Goal: Connect with others: Connect with others

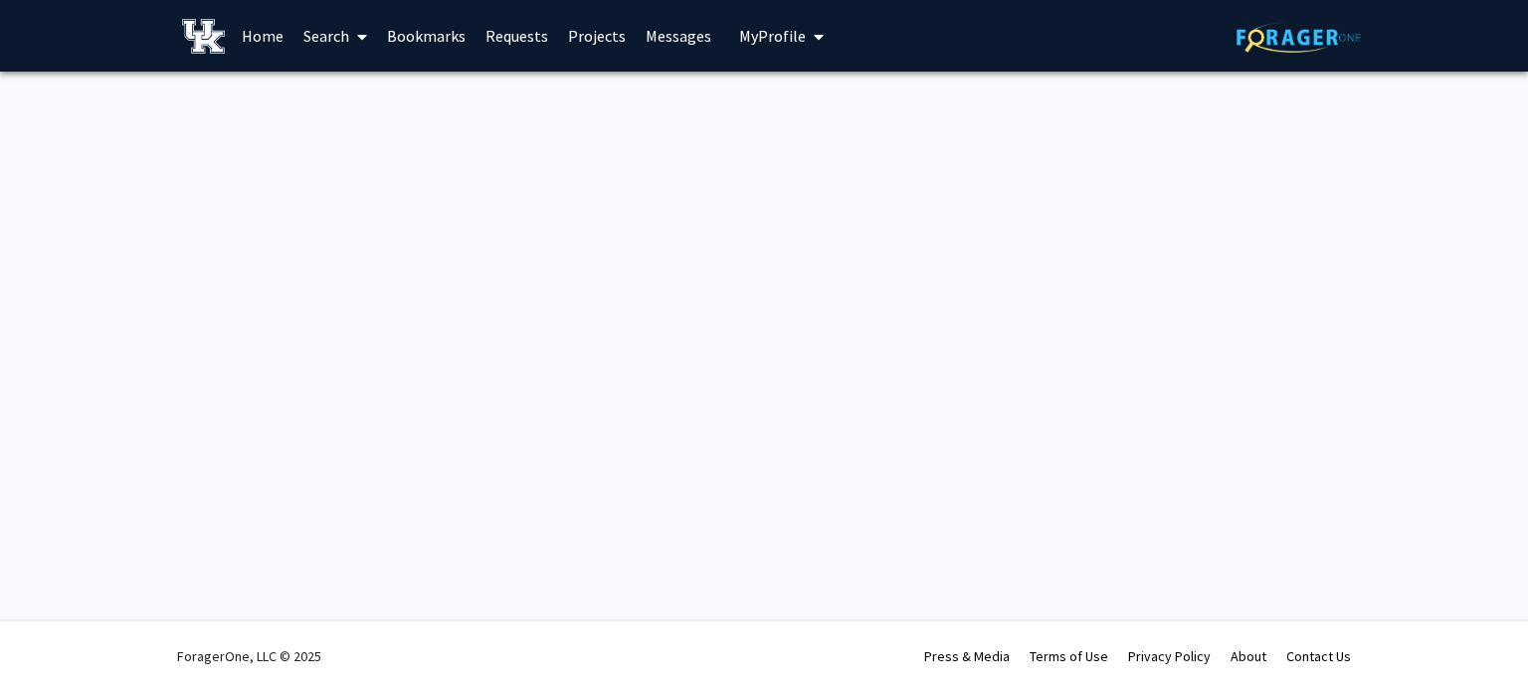
click at [442, 35] on link "Bookmarks" at bounding box center [426, 36] width 98 height 70
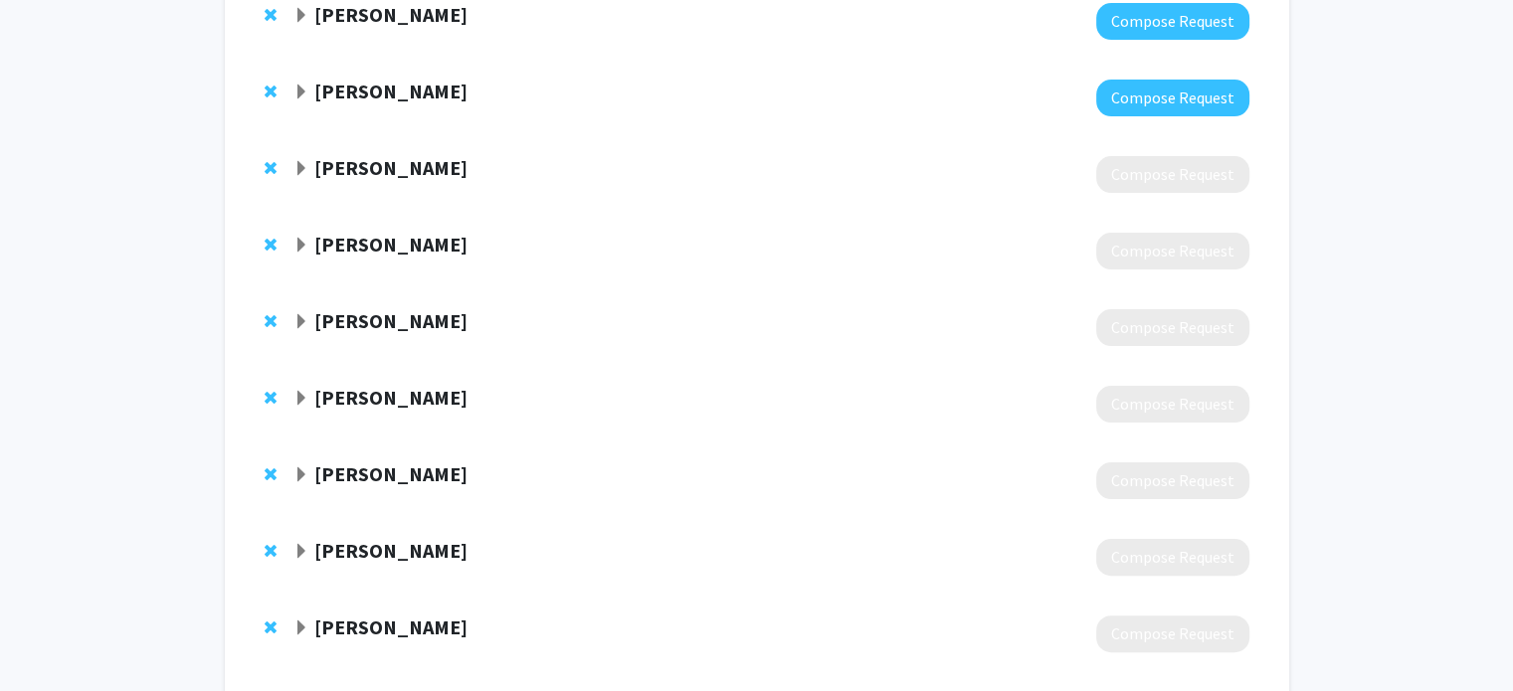
scroll to position [398, 0]
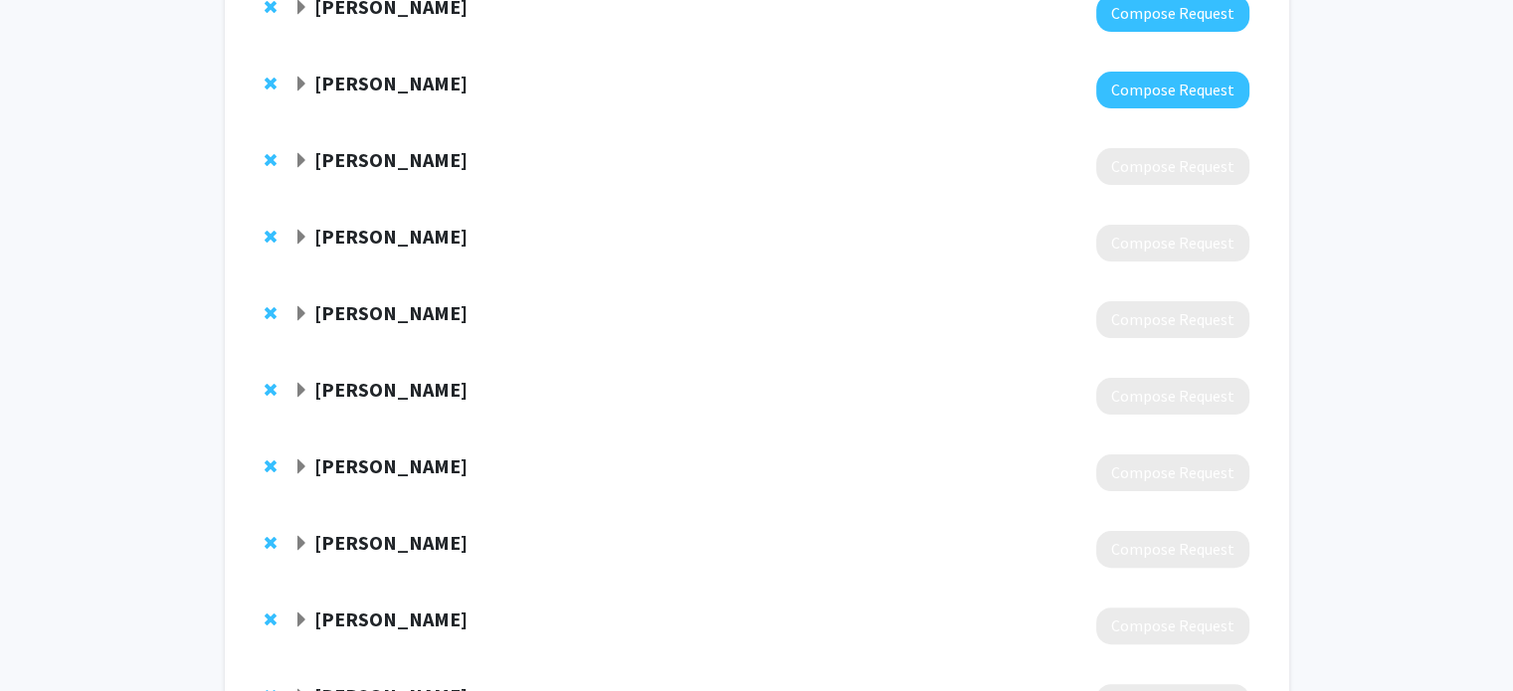
click at [322, 158] on strong "[PERSON_NAME]" at bounding box center [390, 159] width 153 height 25
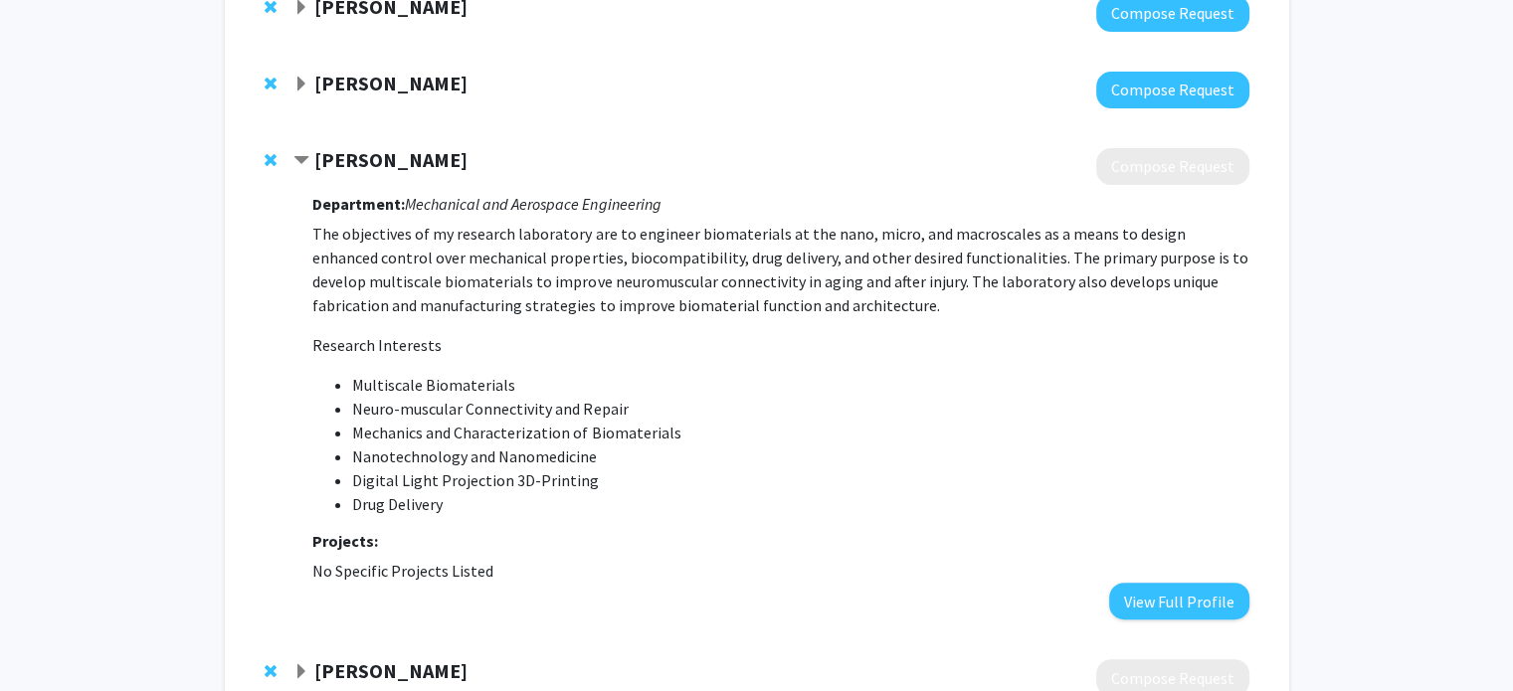
click at [348, 156] on strong "[PERSON_NAME]" at bounding box center [390, 159] width 153 height 25
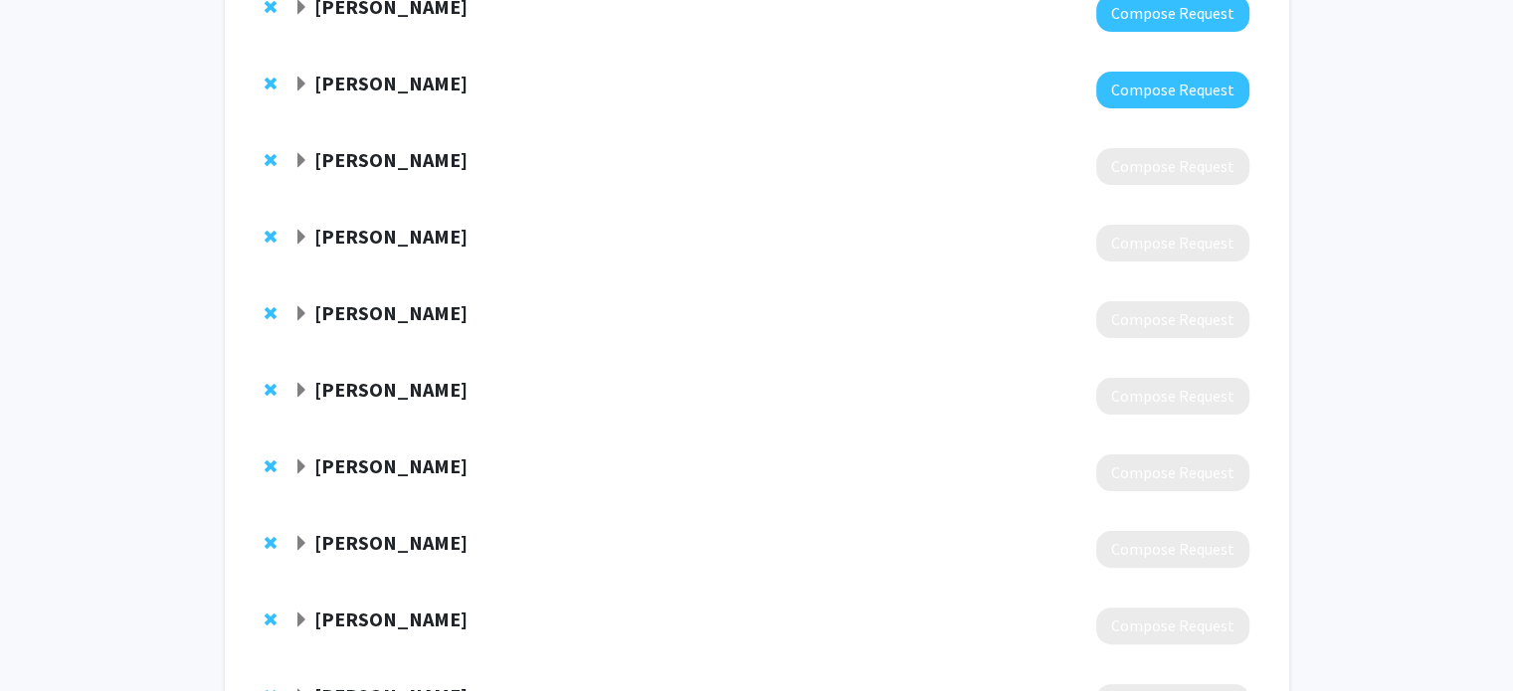
click at [337, 97] on div at bounding box center [770, 90] width 955 height 37
click at [346, 78] on strong "Minjae Kim" at bounding box center [390, 83] width 153 height 25
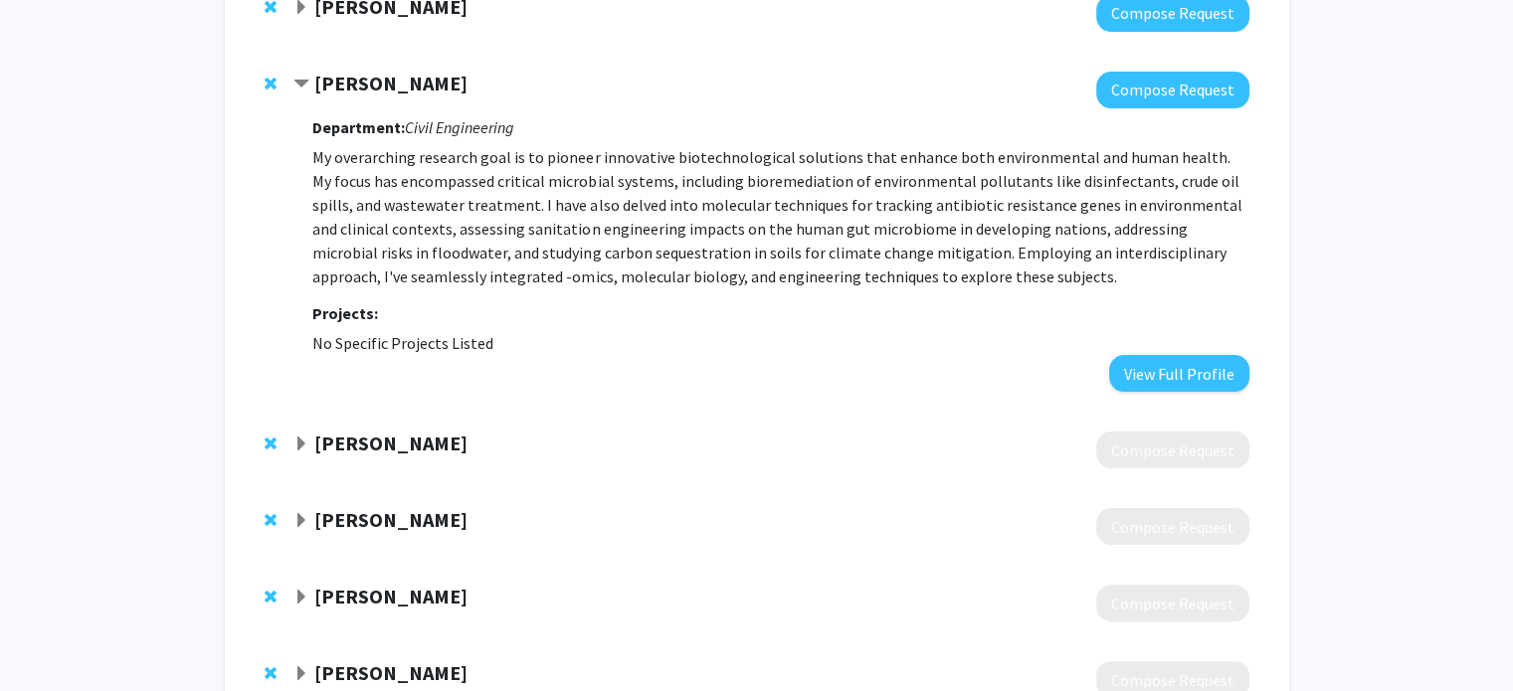
click at [346, 78] on strong "Minjae Kim" at bounding box center [390, 83] width 153 height 25
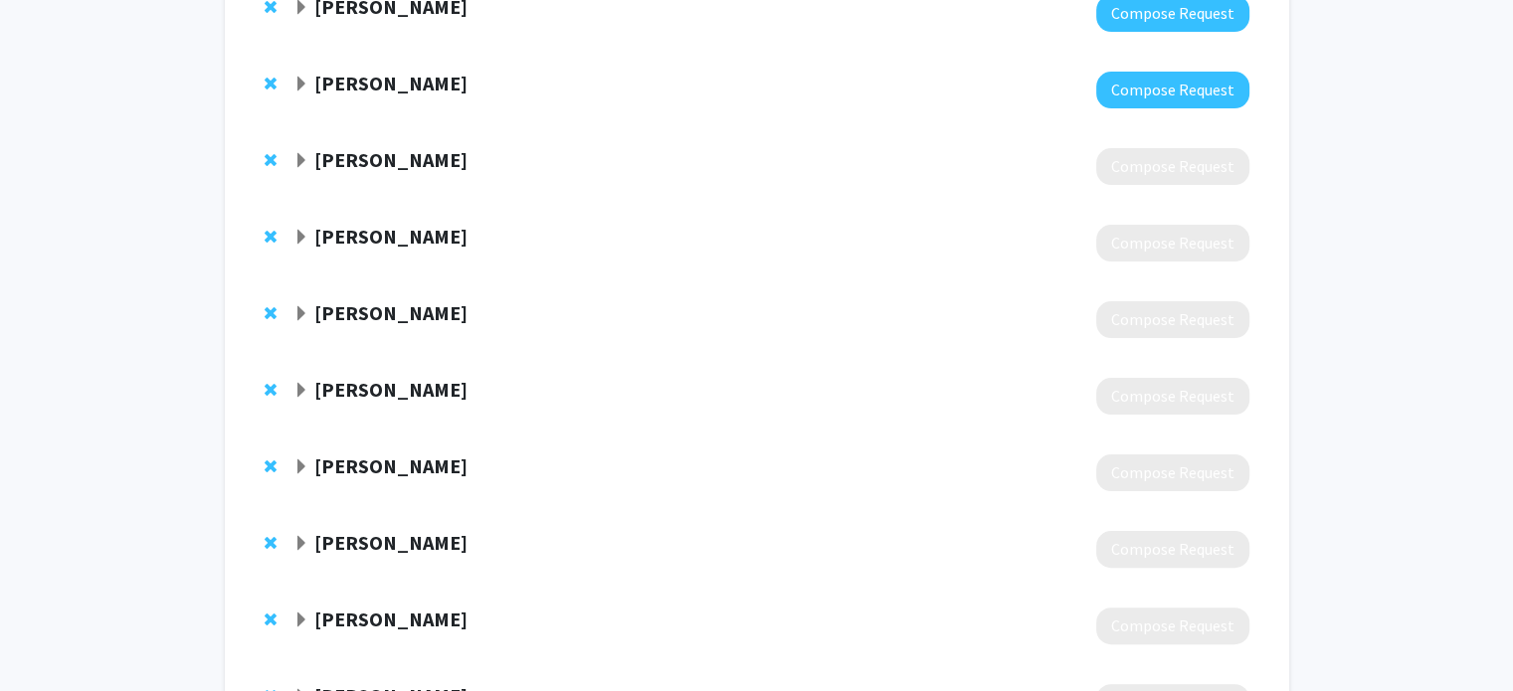
click at [346, 164] on strong "[PERSON_NAME]" at bounding box center [390, 159] width 153 height 25
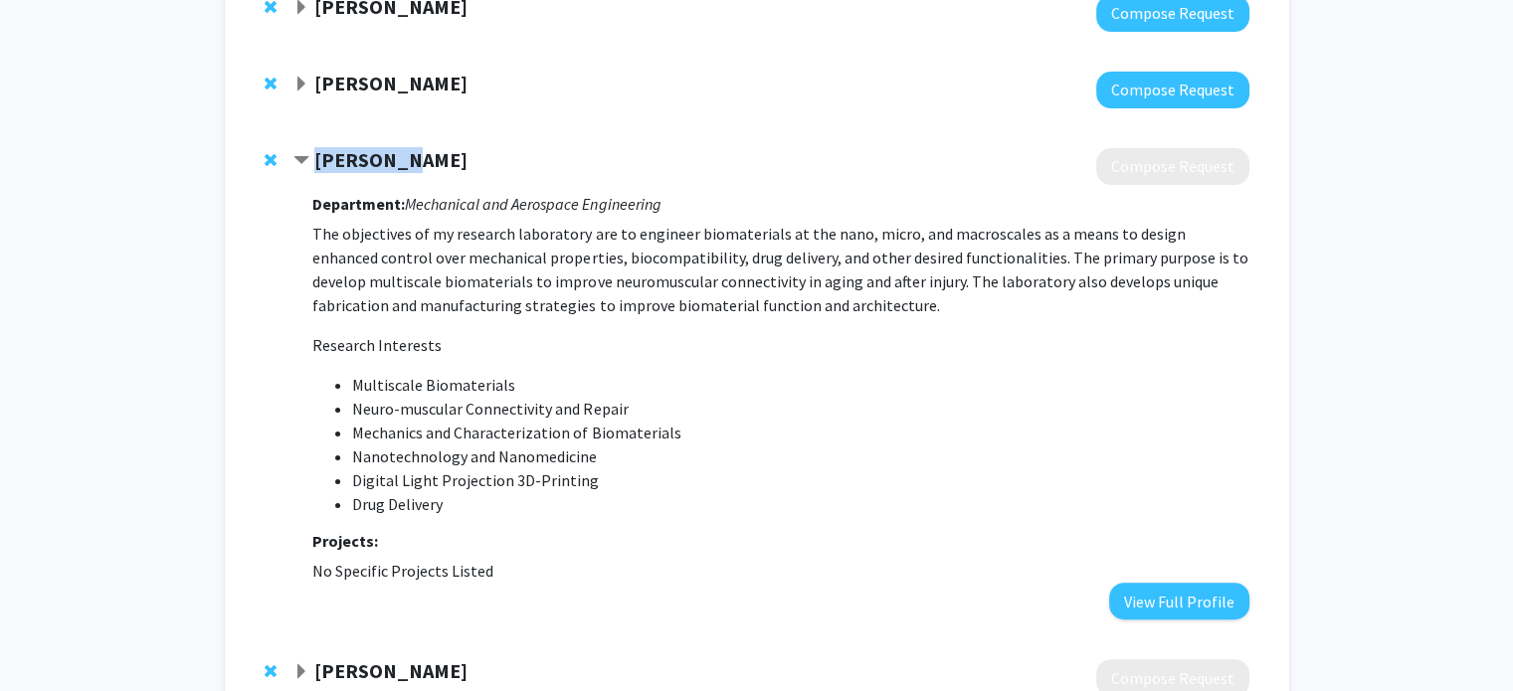
click at [346, 164] on strong "[PERSON_NAME]" at bounding box center [390, 159] width 153 height 25
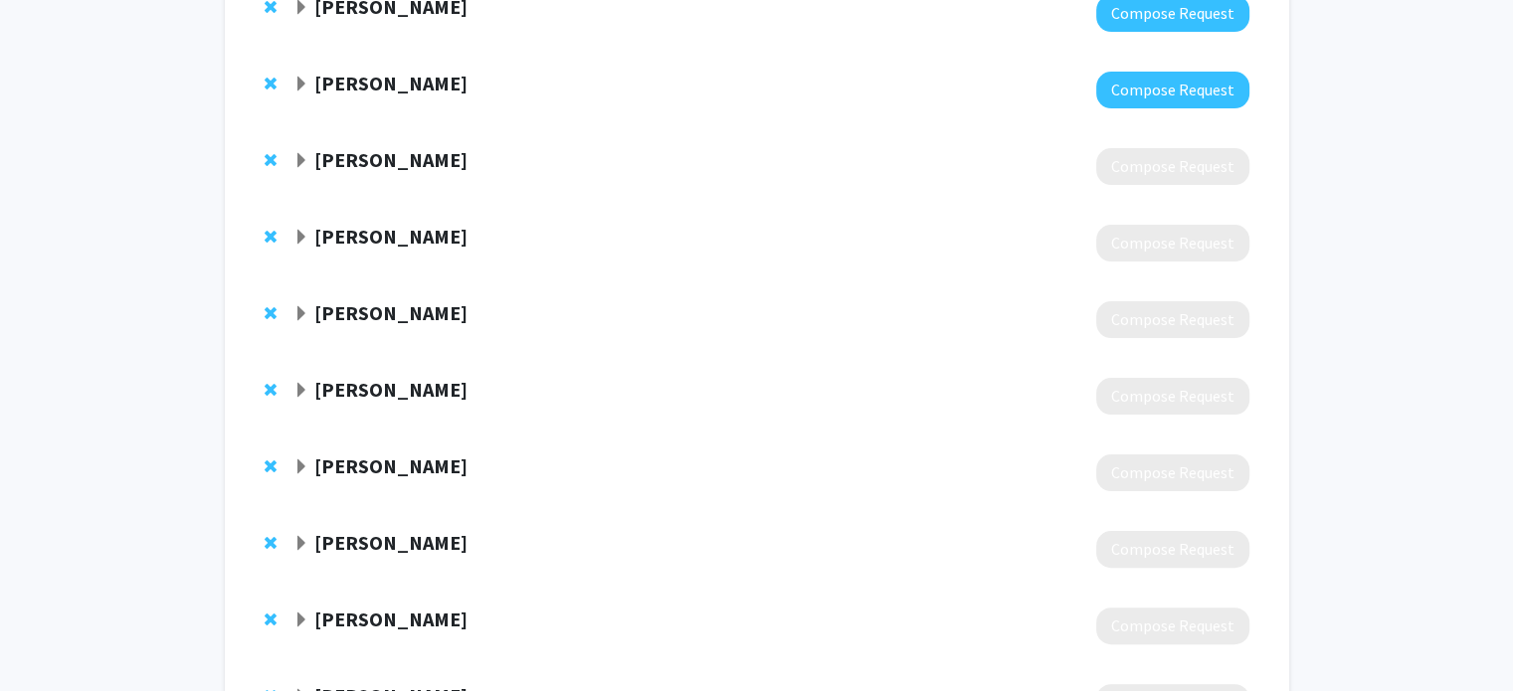
click at [354, 235] on strong "Jonathan Wenk" at bounding box center [390, 236] width 153 height 25
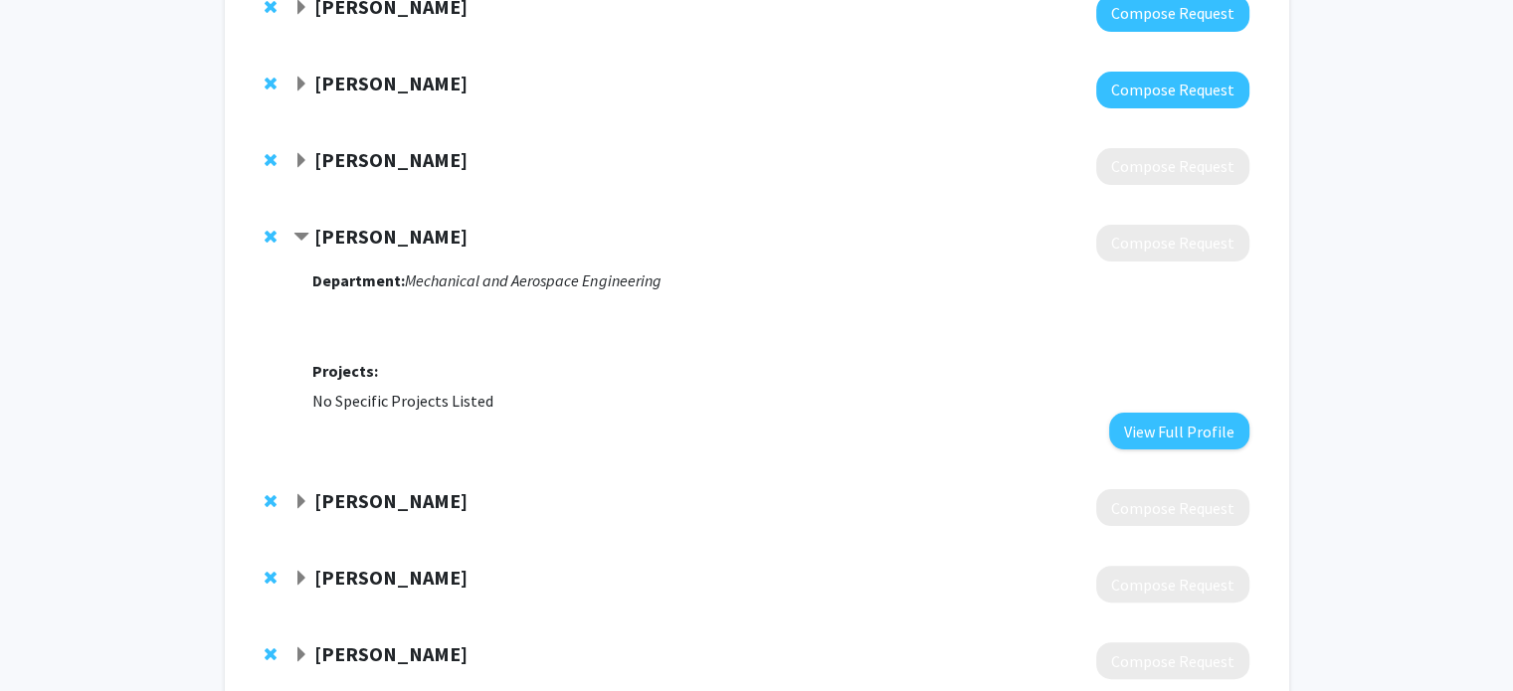
click at [449, 176] on div at bounding box center [770, 166] width 955 height 37
click at [449, 162] on strong "[PERSON_NAME]" at bounding box center [390, 159] width 153 height 25
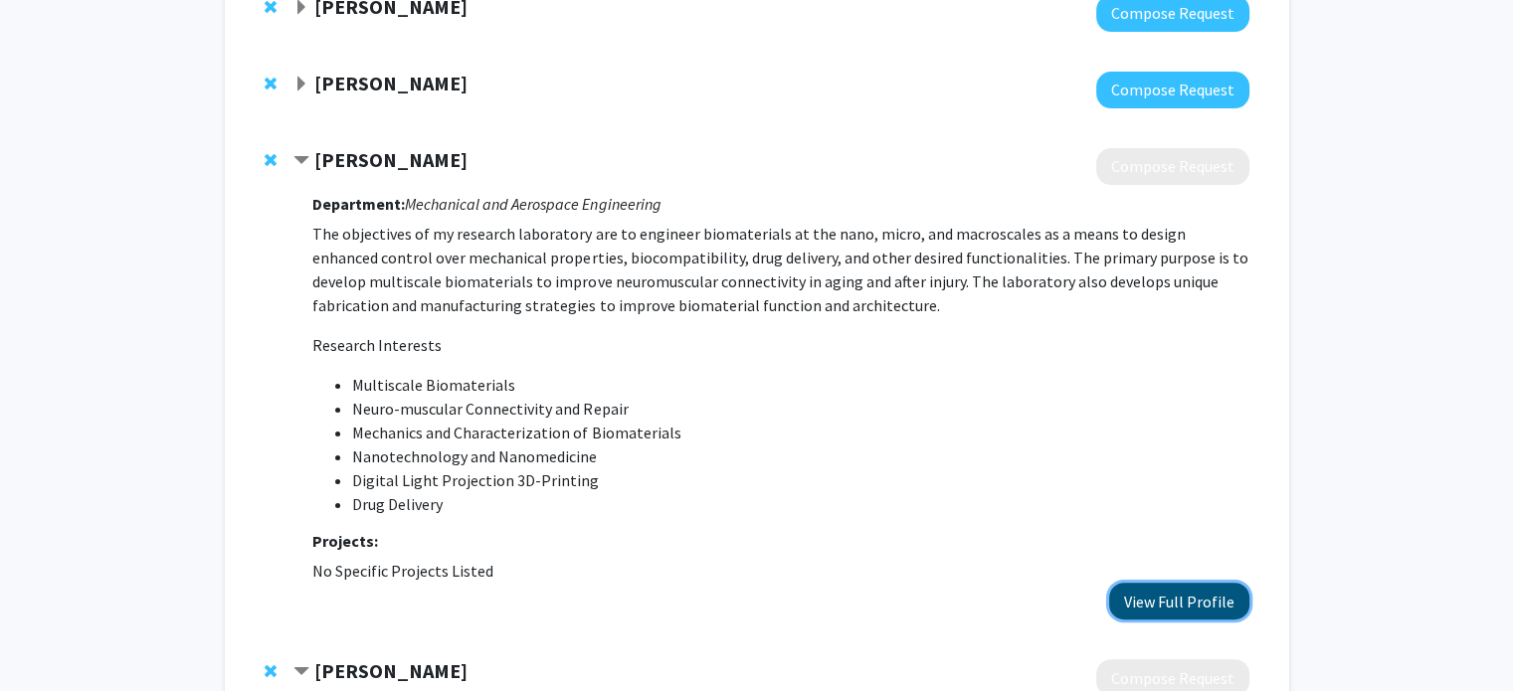
click at [1178, 604] on button "View Full Profile" at bounding box center [1179, 601] width 140 height 37
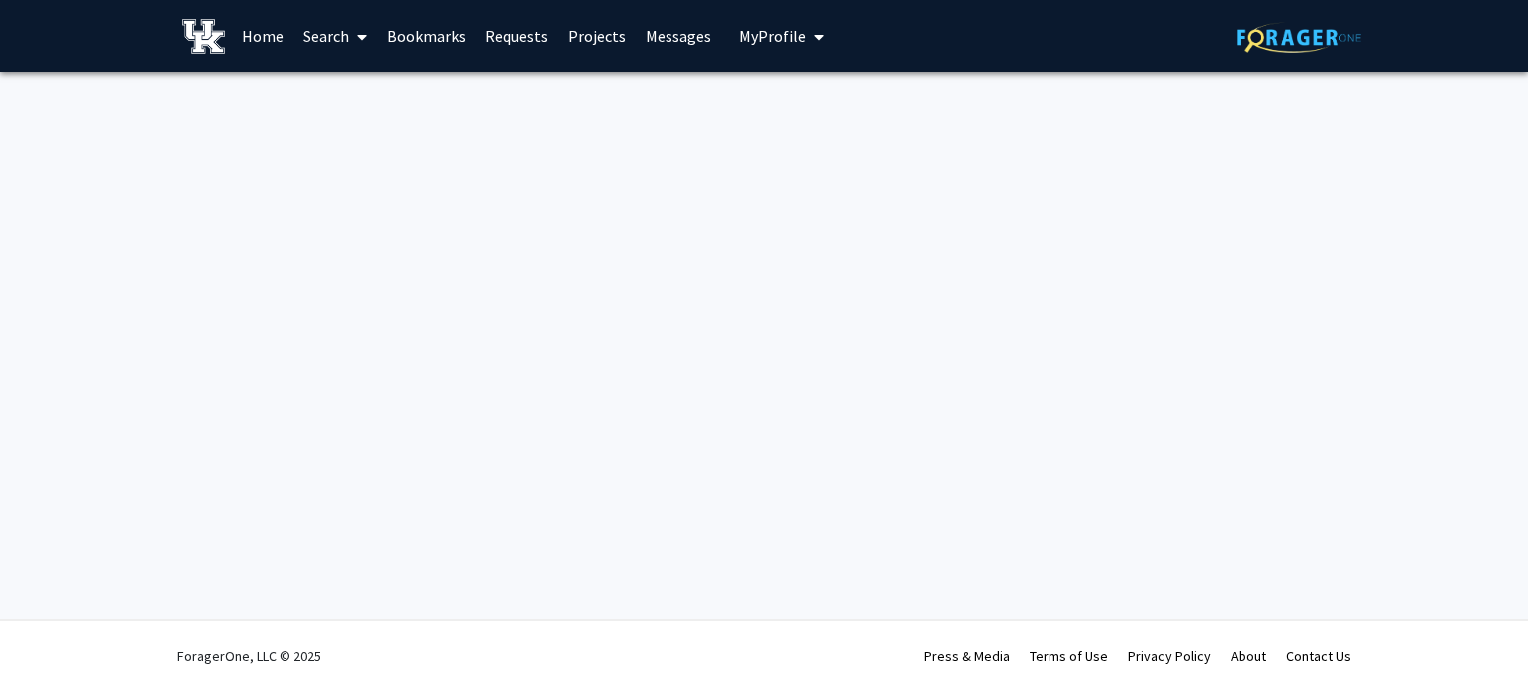
click at [278, 37] on link "Home" at bounding box center [263, 36] width 62 height 70
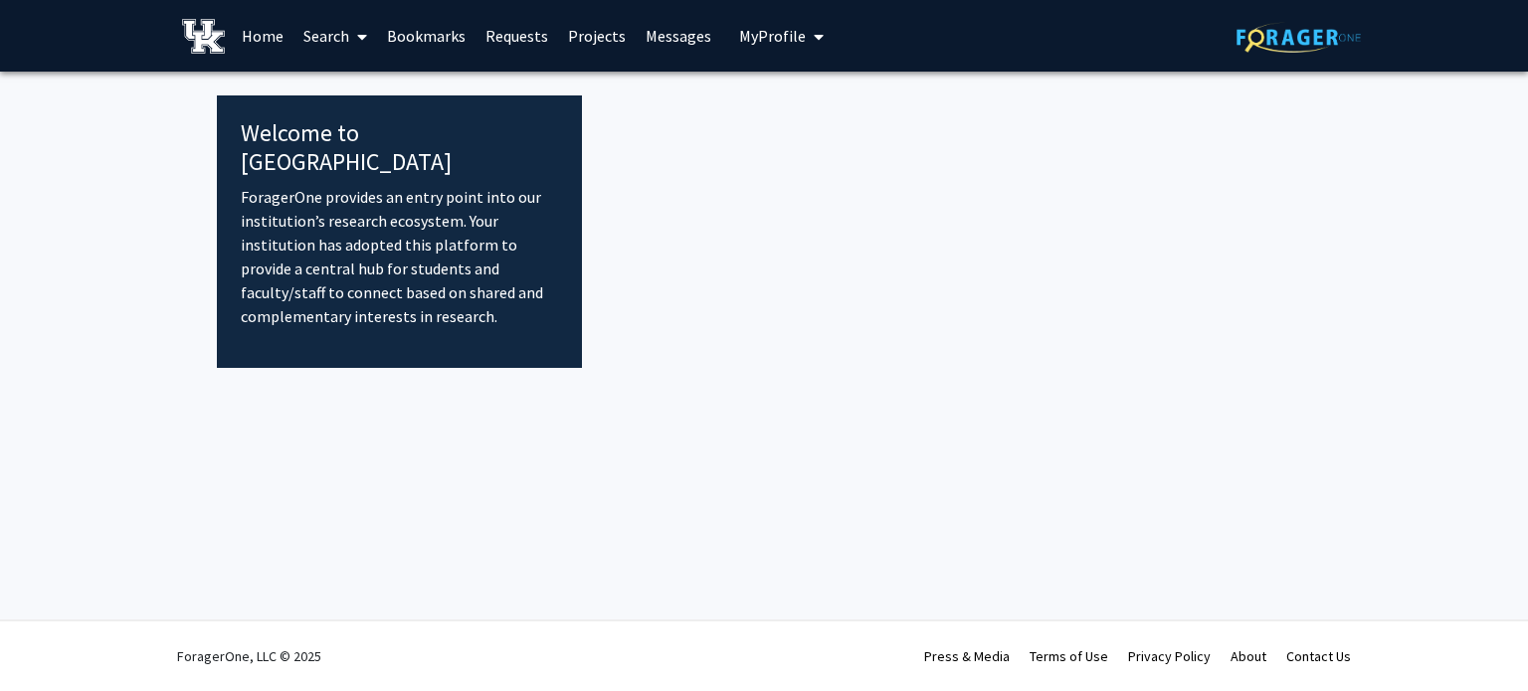
click at [103, 106] on fg-internal-home-page "Welcome to ForagerOne ForagerOne provides an entry point into our institution’s…" at bounding box center [764, 220] width 1528 height 297
click at [268, 36] on link "Home" at bounding box center [263, 36] width 62 height 70
click at [253, 35] on link "Home" at bounding box center [263, 36] width 62 height 70
click at [344, 29] on link "Search" at bounding box center [335, 36] width 84 height 70
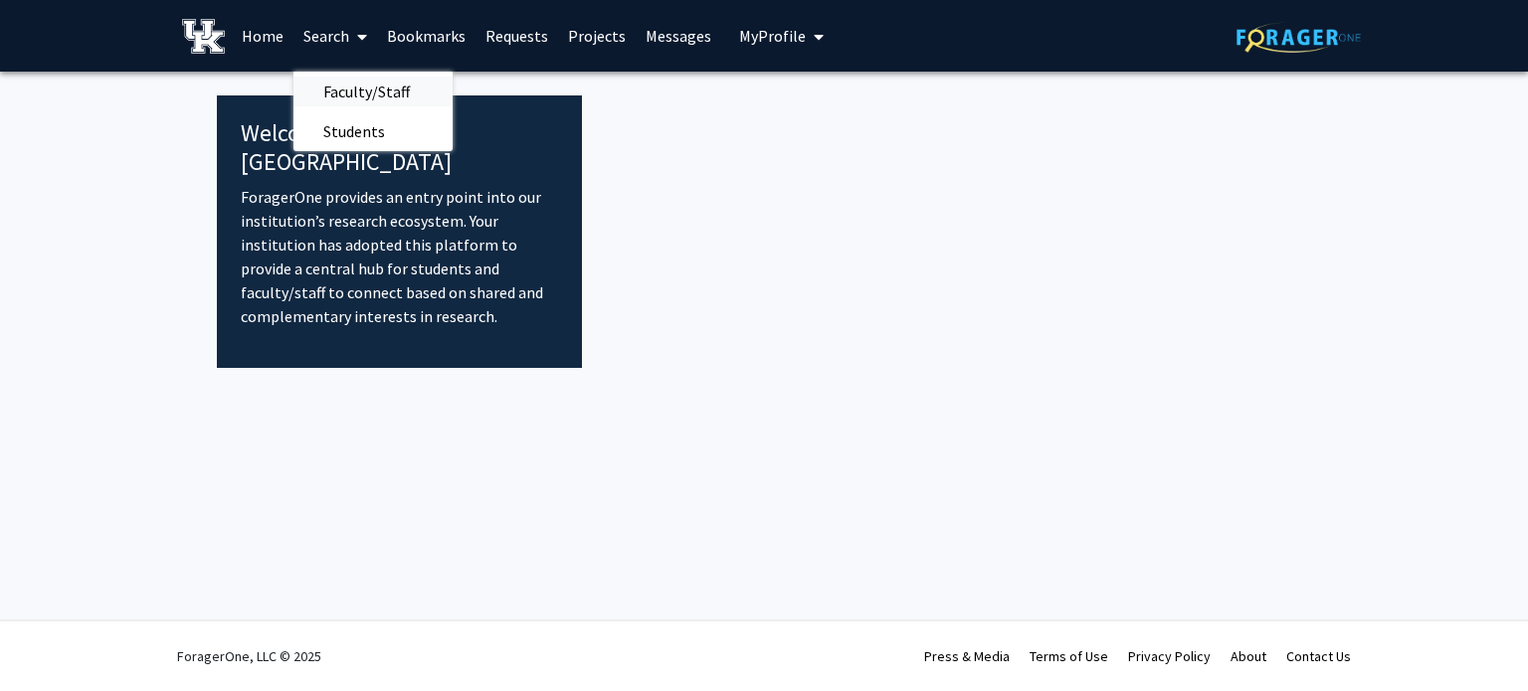
click at [366, 98] on span "Faculty/Staff" at bounding box center [366, 92] width 146 height 40
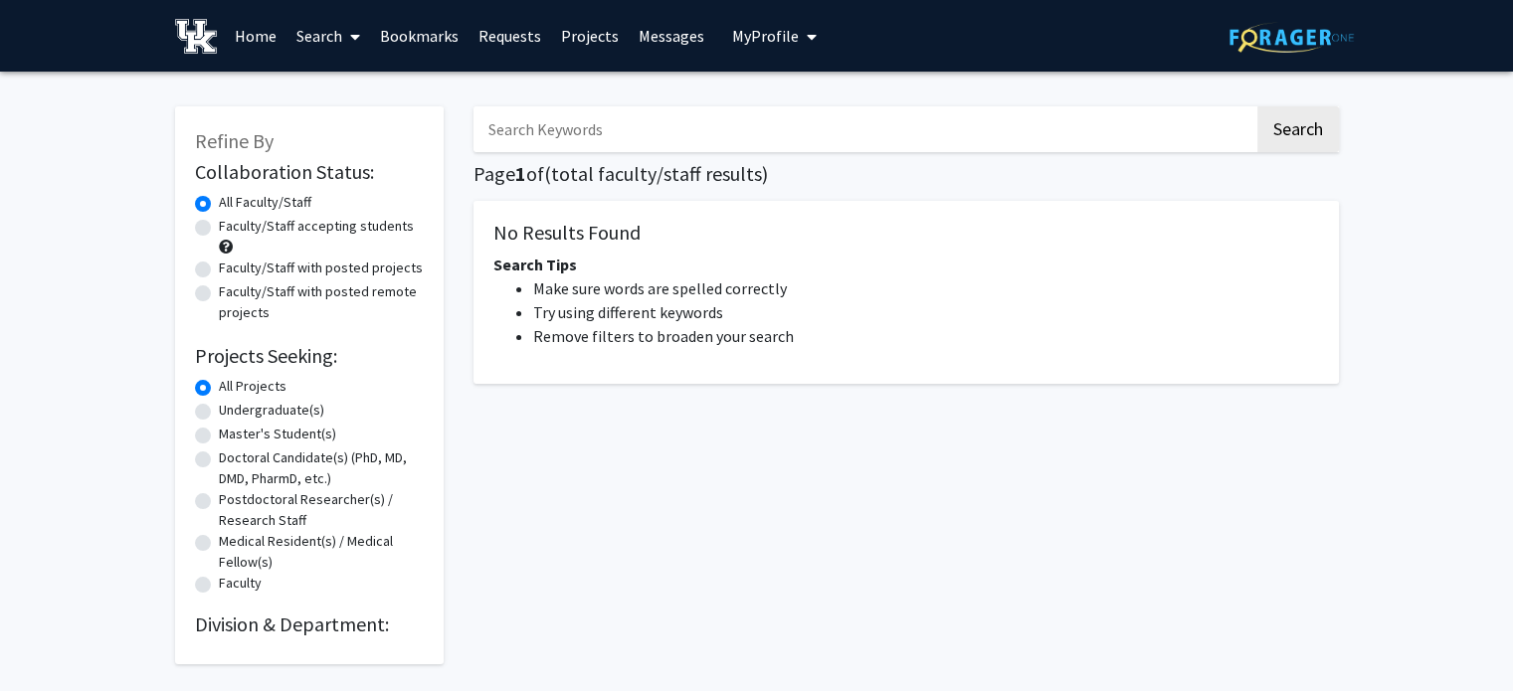
click at [599, 138] on input "Search Keywords" at bounding box center [863, 129] width 781 height 46
click at [1257, 106] on button "Search" at bounding box center [1298, 129] width 82 height 46
type input "jonathan"
click at [1257, 106] on button "Search" at bounding box center [1298, 129] width 82 height 46
click at [1286, 128] on button "Search" at bounding box center [1298, 129] width 82 height 46
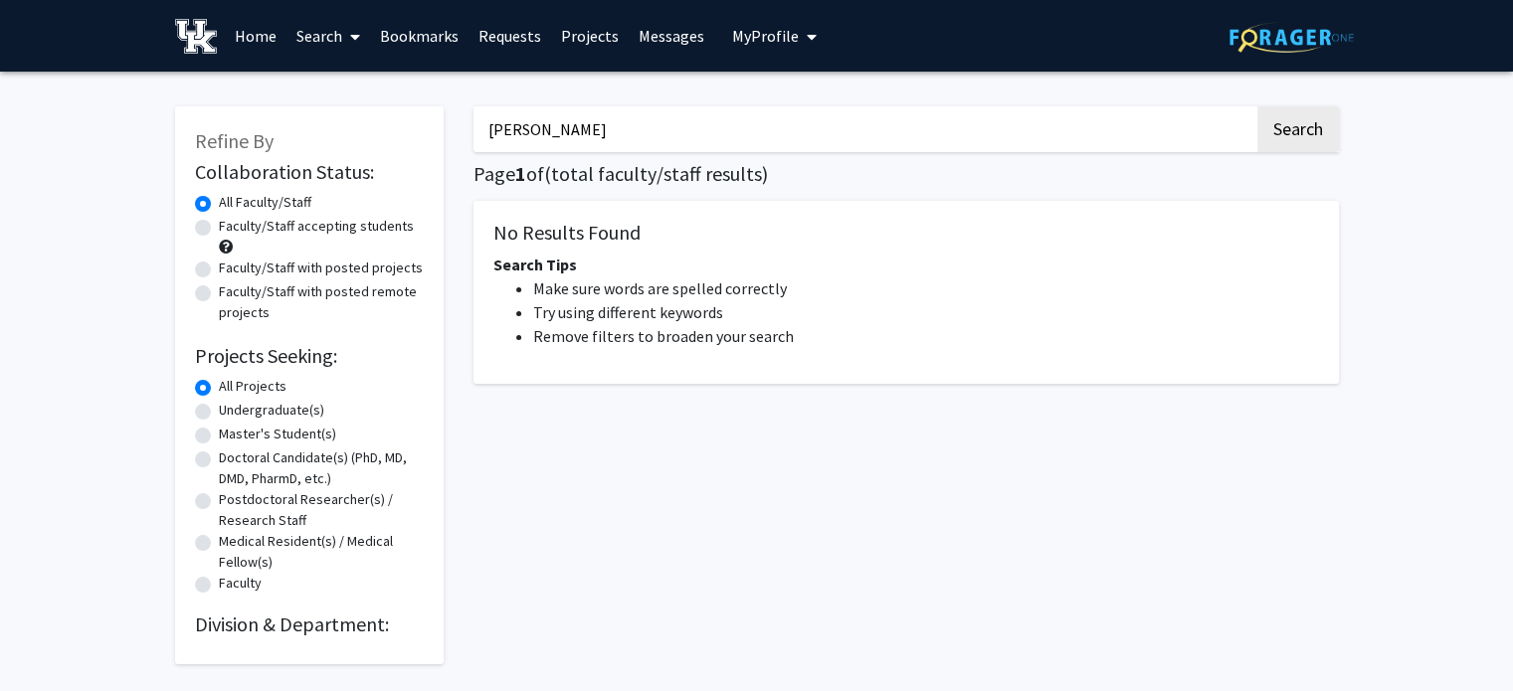
click at [1385, 202] on div "Refine By Collaboration Status: Collaboration Status All Faculty/Staff Collabor…" at bounding box center [756, 391] width 1513 height 638
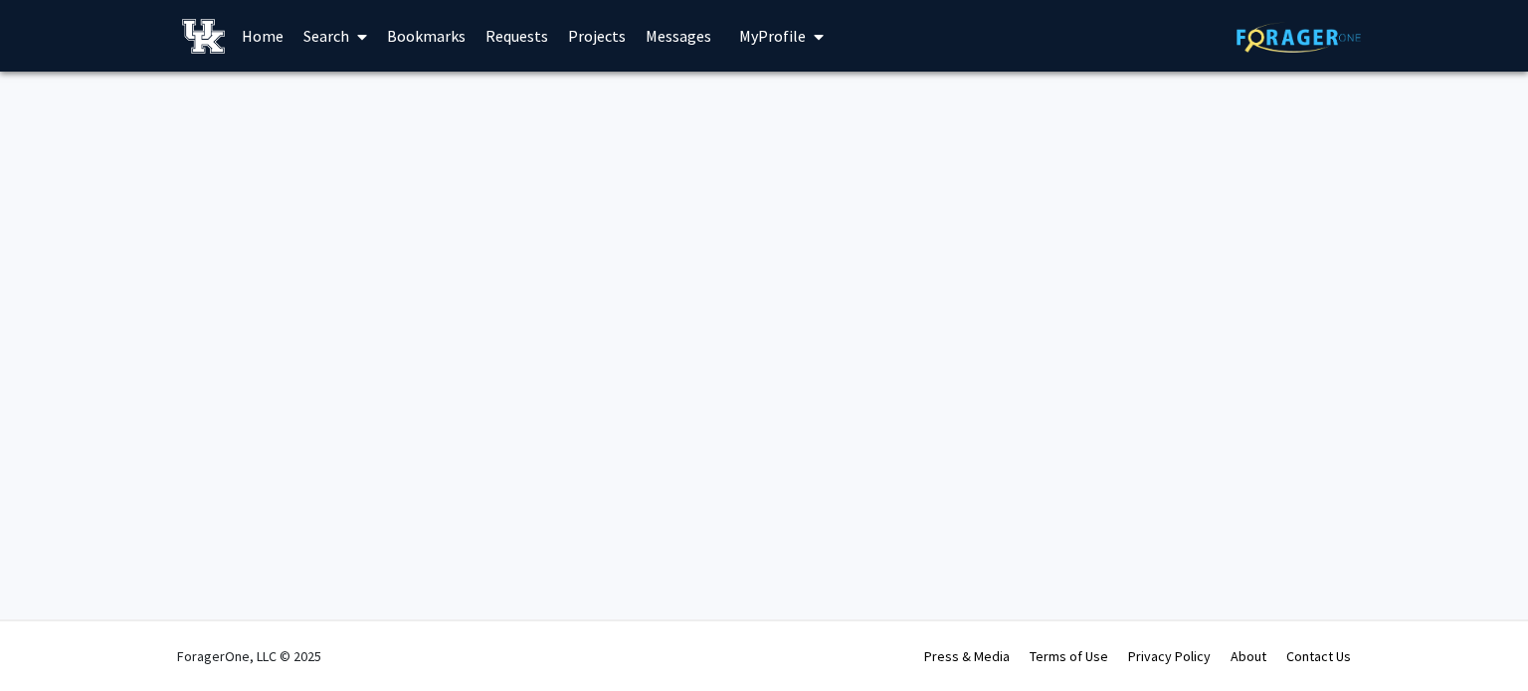
click at [428, 37] on link "Bookmarks" at bounding box center [426, 36] width 98 height 70
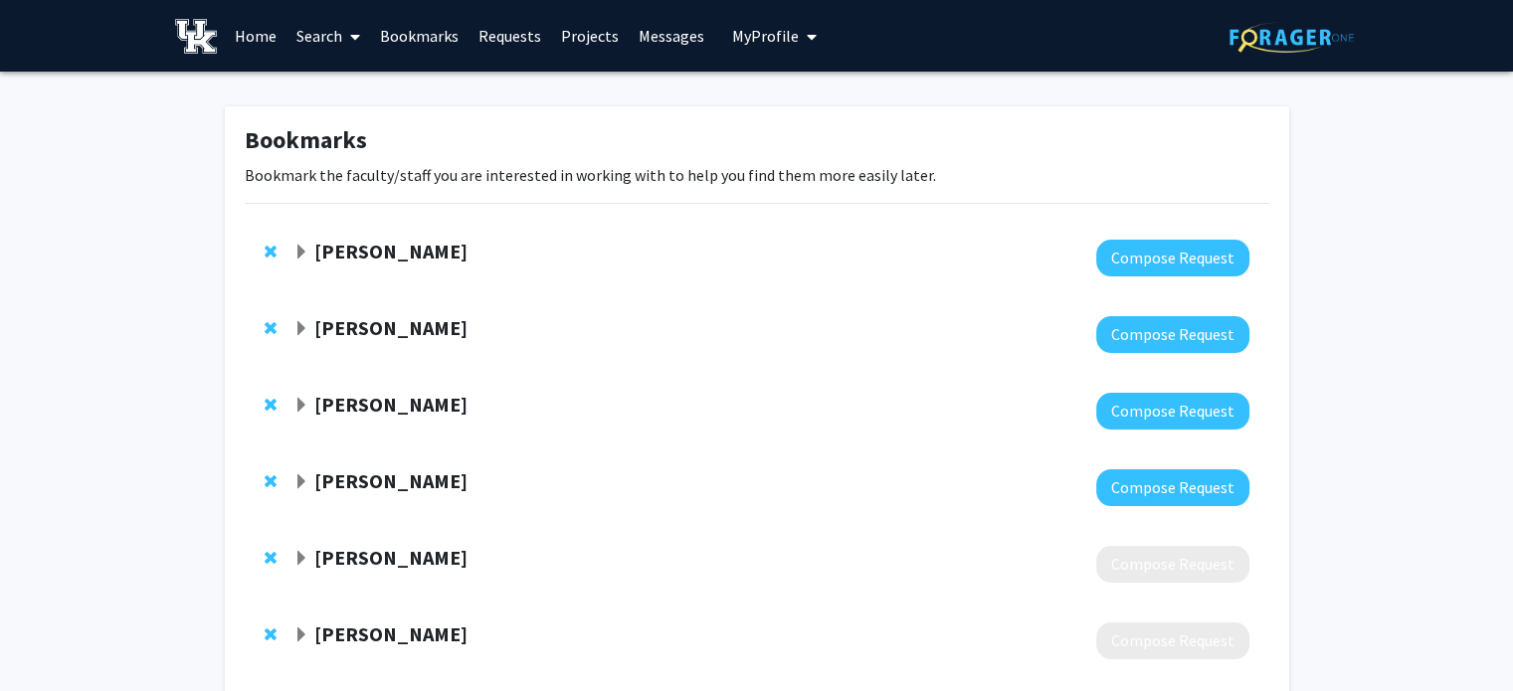
click at [517, 30] on link "Requests" at bounding box center [509, 36] width 83 height 70
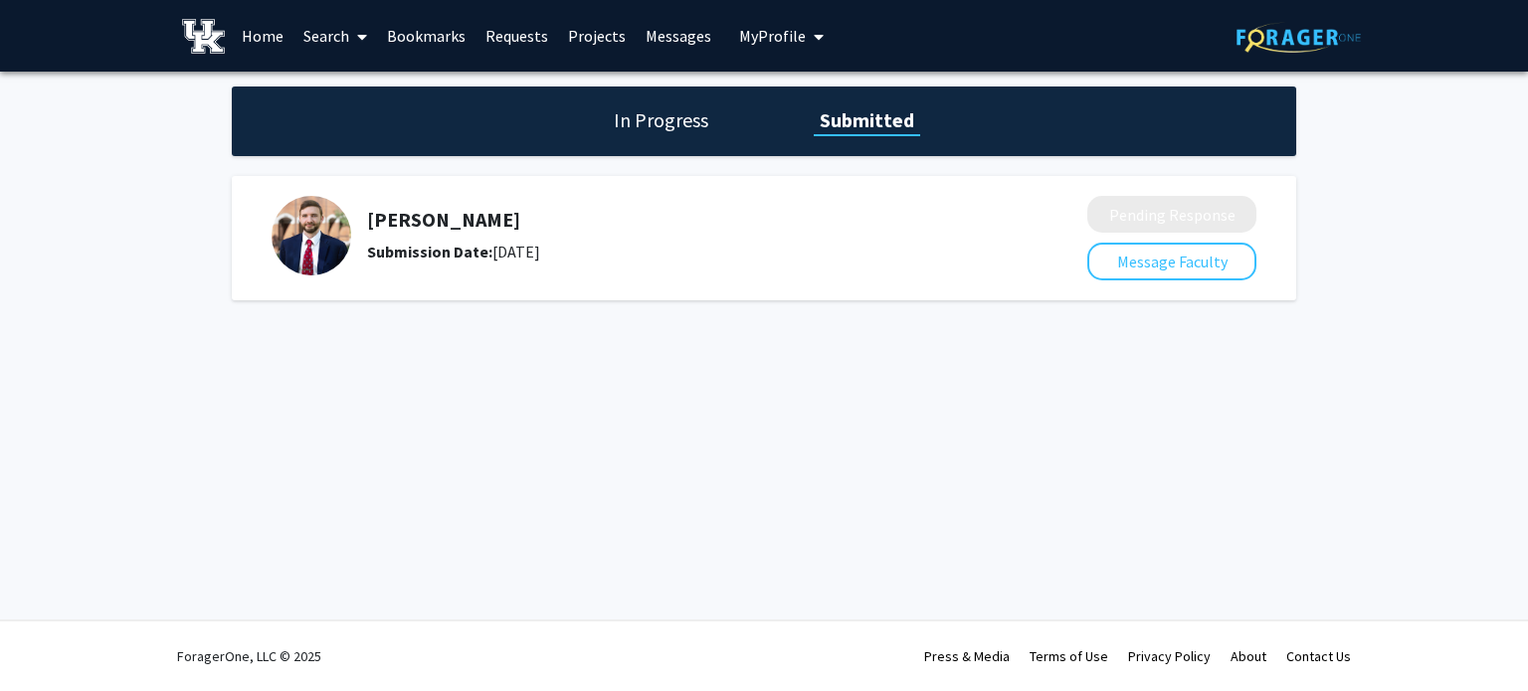
click at [667, 121] on h1 "In Progress" at bounding box center [661, 120] width 106 height 28
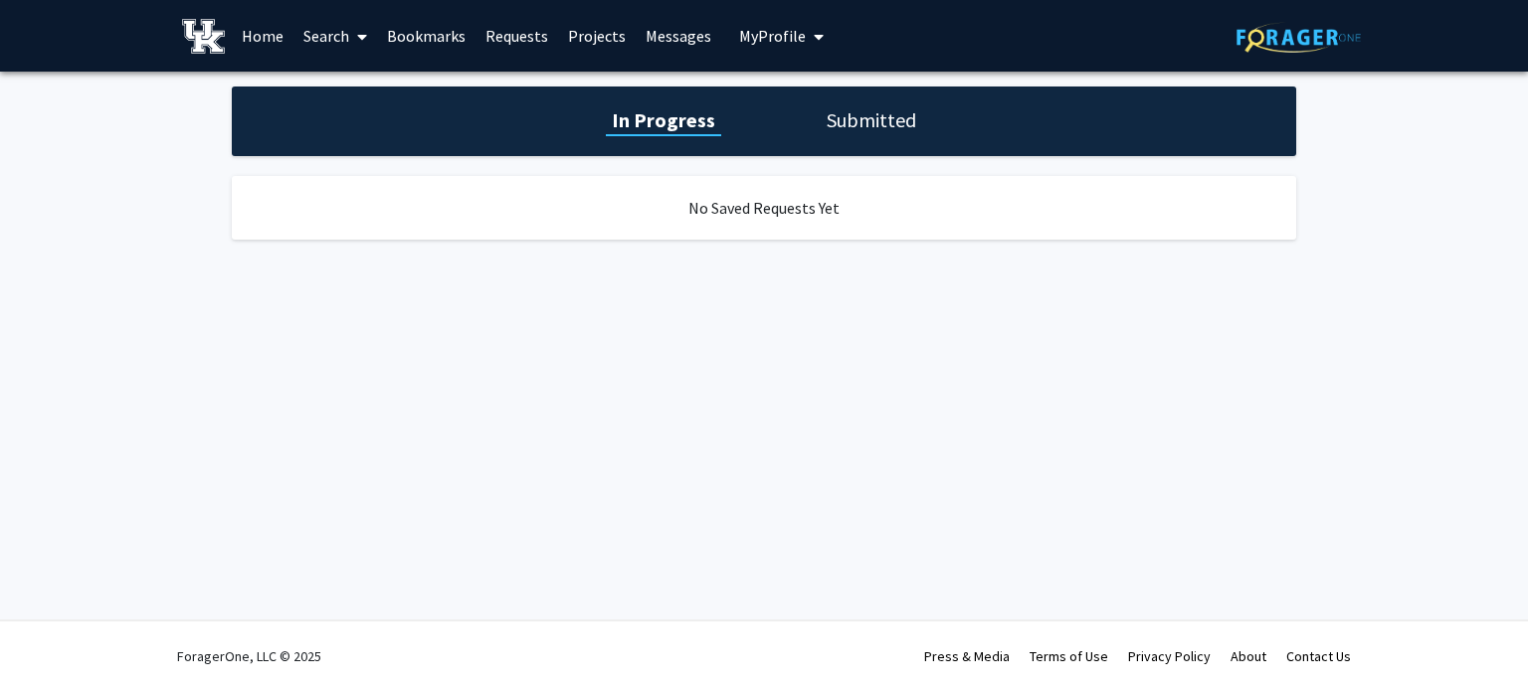
click at [537, 33] on link "Requests" at bounding box center [516, 36] width 83 height 70
click at [532, 34] on link "Requests" at bounding box center [516, 36] width 83 height 70
click at [428, 35] on link "Bookmarks" at bounding box center [426, 36] width 98 height 70
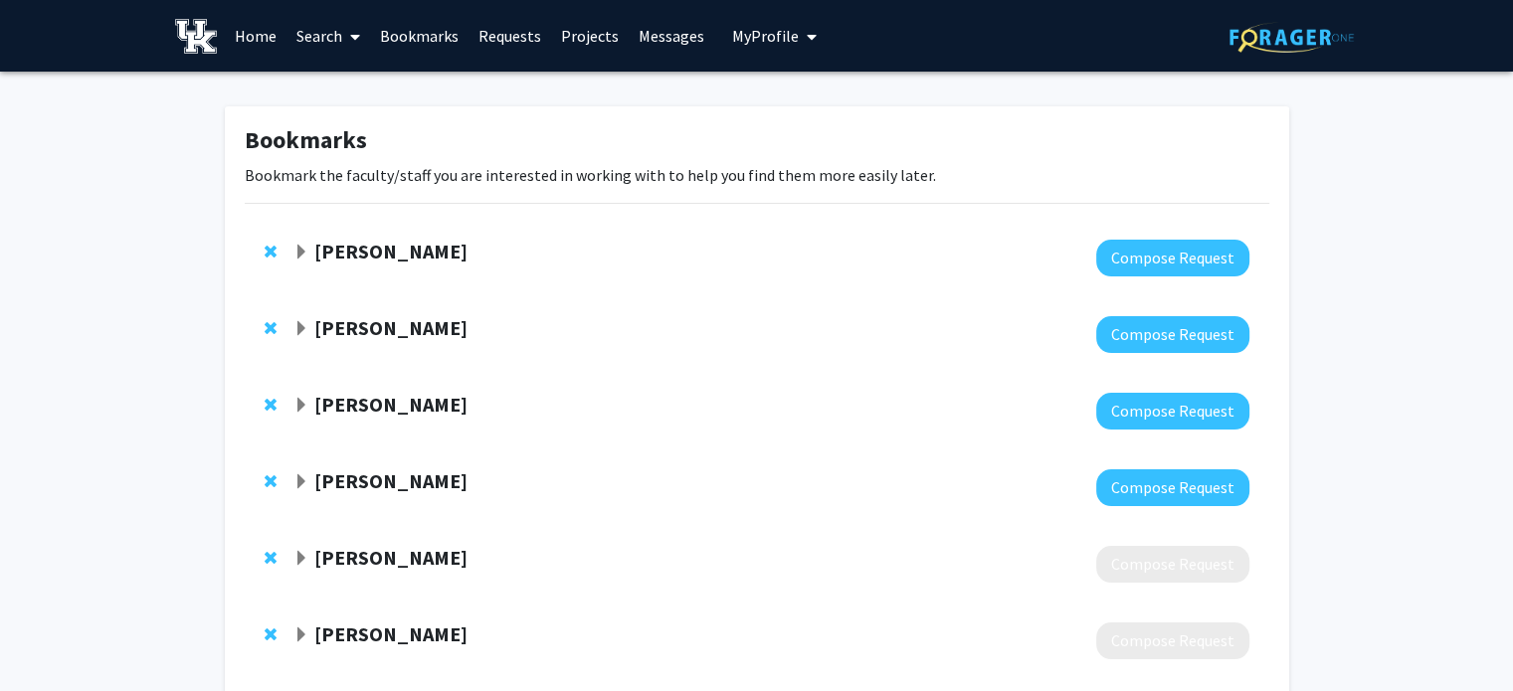
click at [521, 31] on link "Requests" at bounding box center [509, 36] width 83 height 70
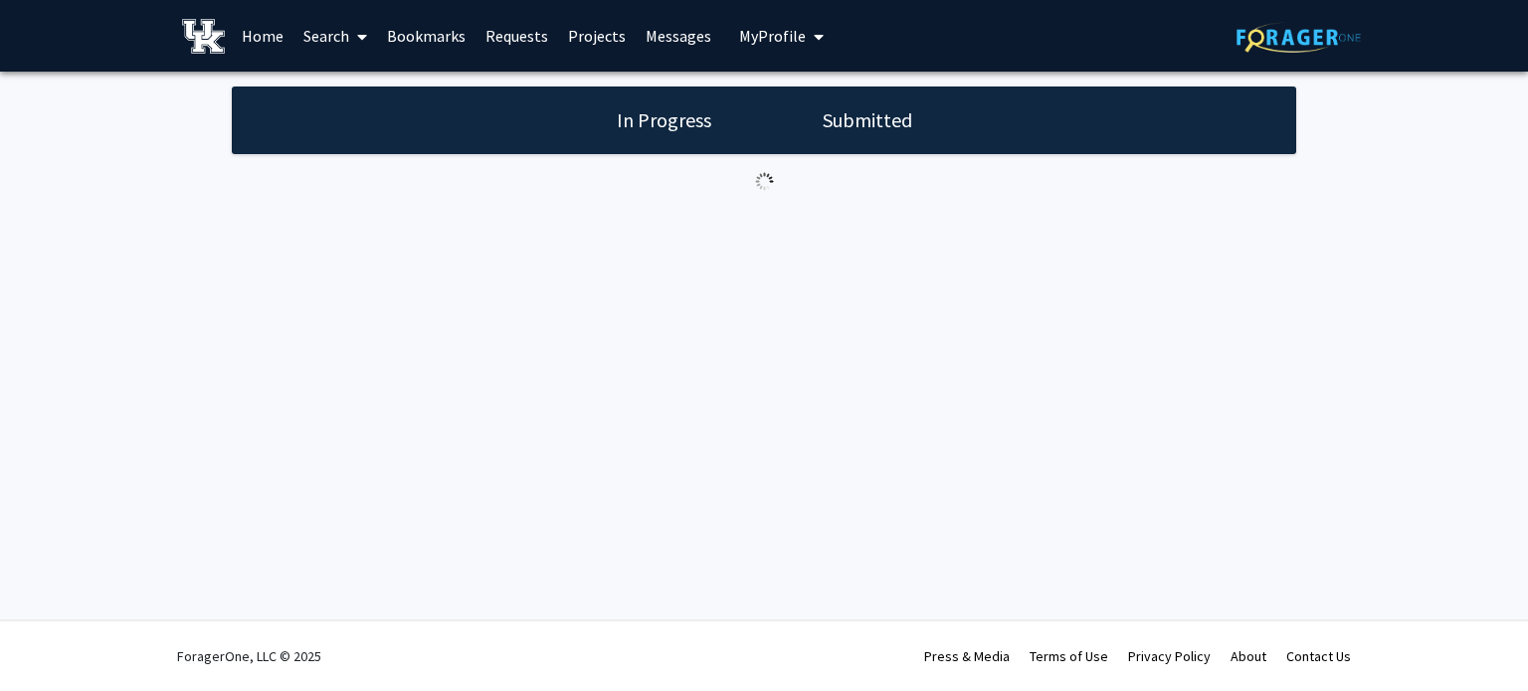
click at [437, 32] on link "Bookmarks" at bounding box center [426, 36] width 98 height 70
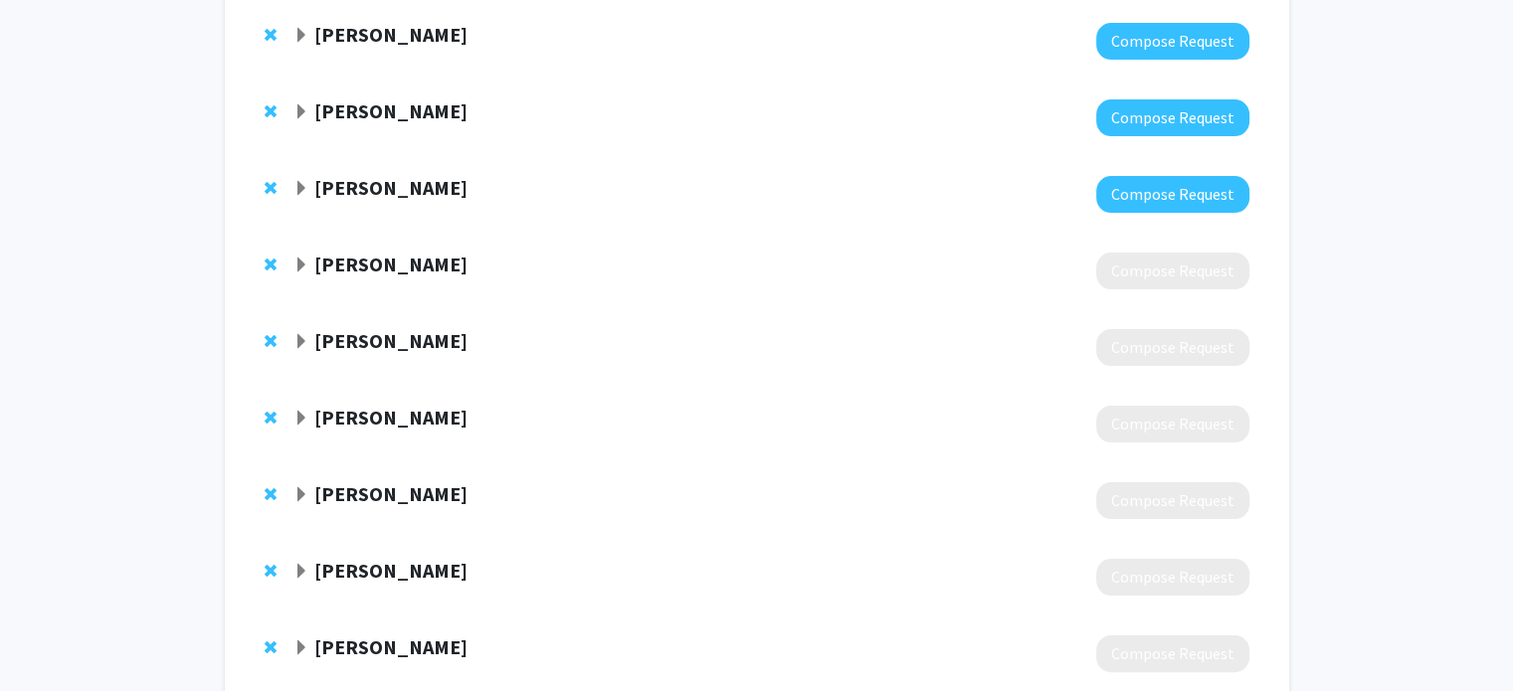
scroll to position [298, 0]
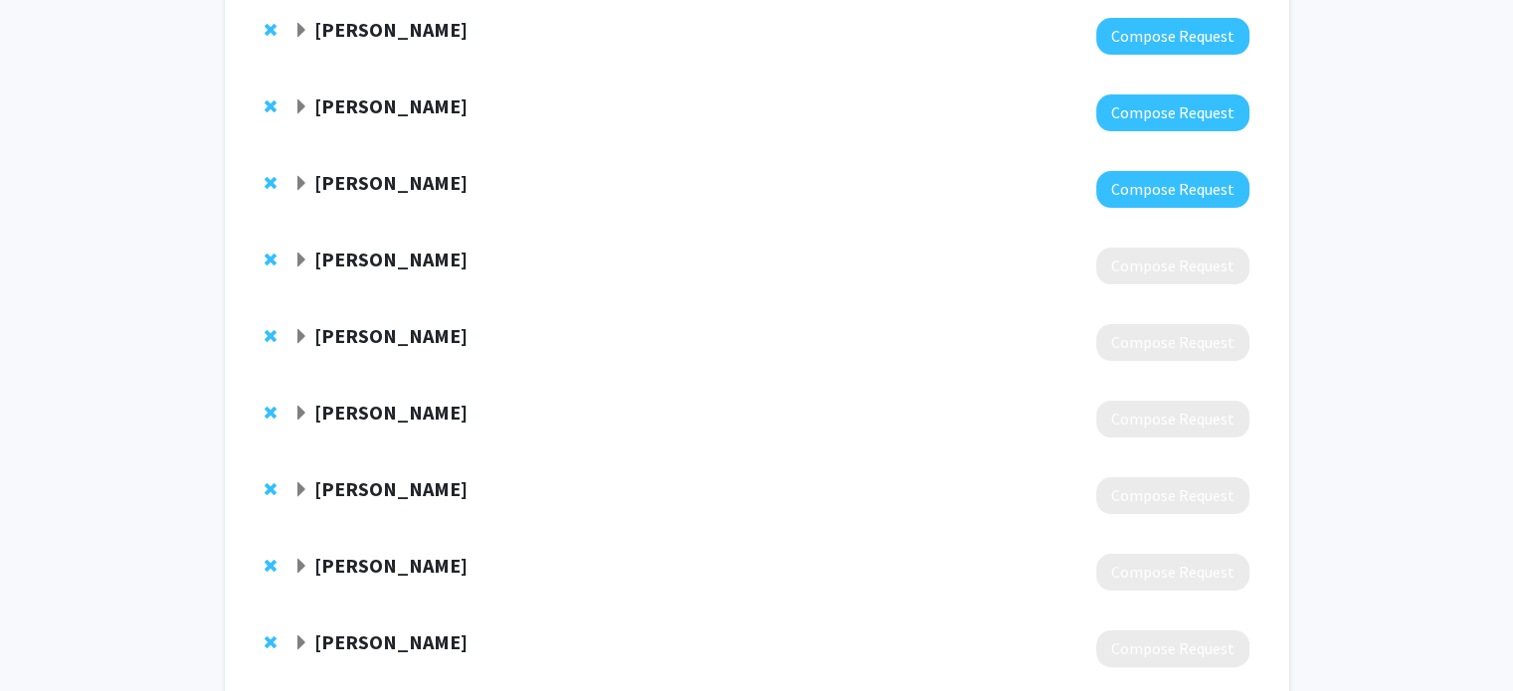
click at [298, 258] on span "Expand Jonathan Zuidema Bookmark" at bounding box center [301, 261] width 16 height 16
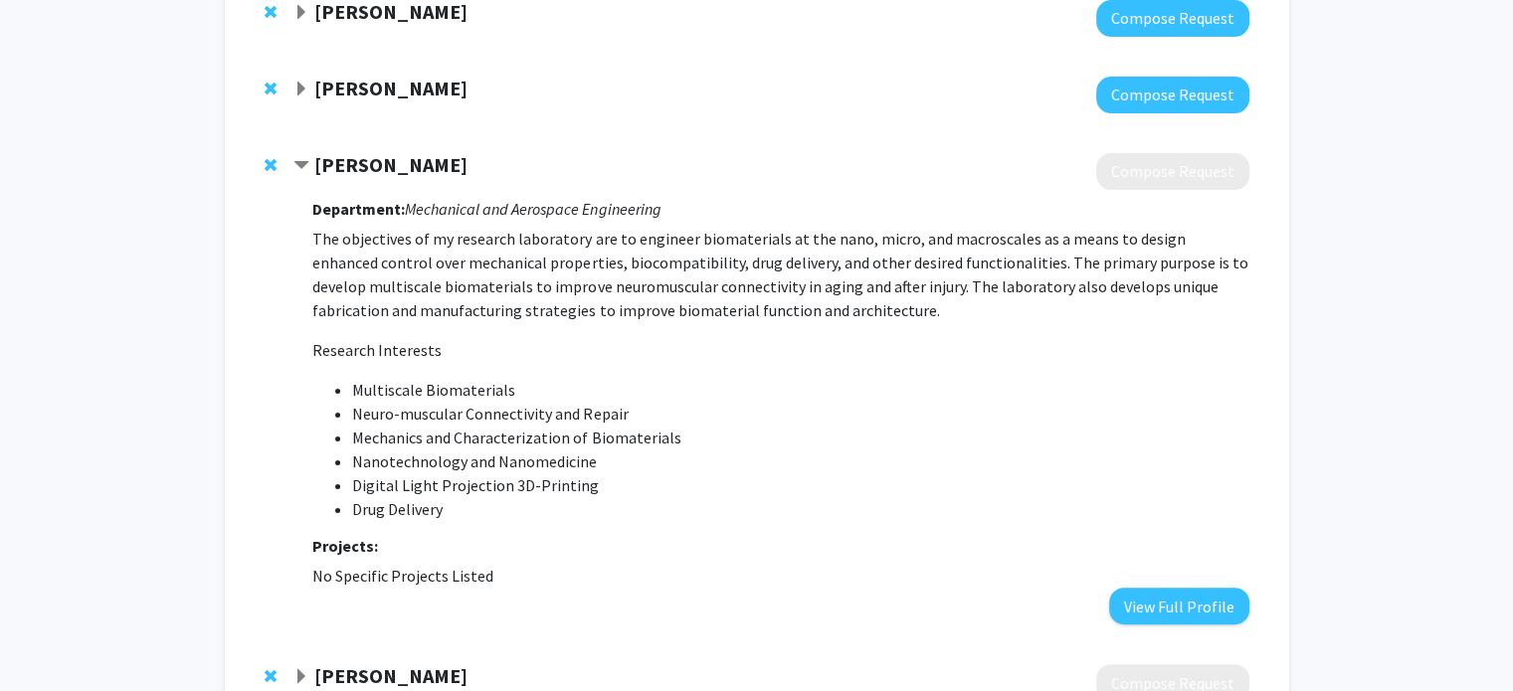
scroll to position [398, 0]
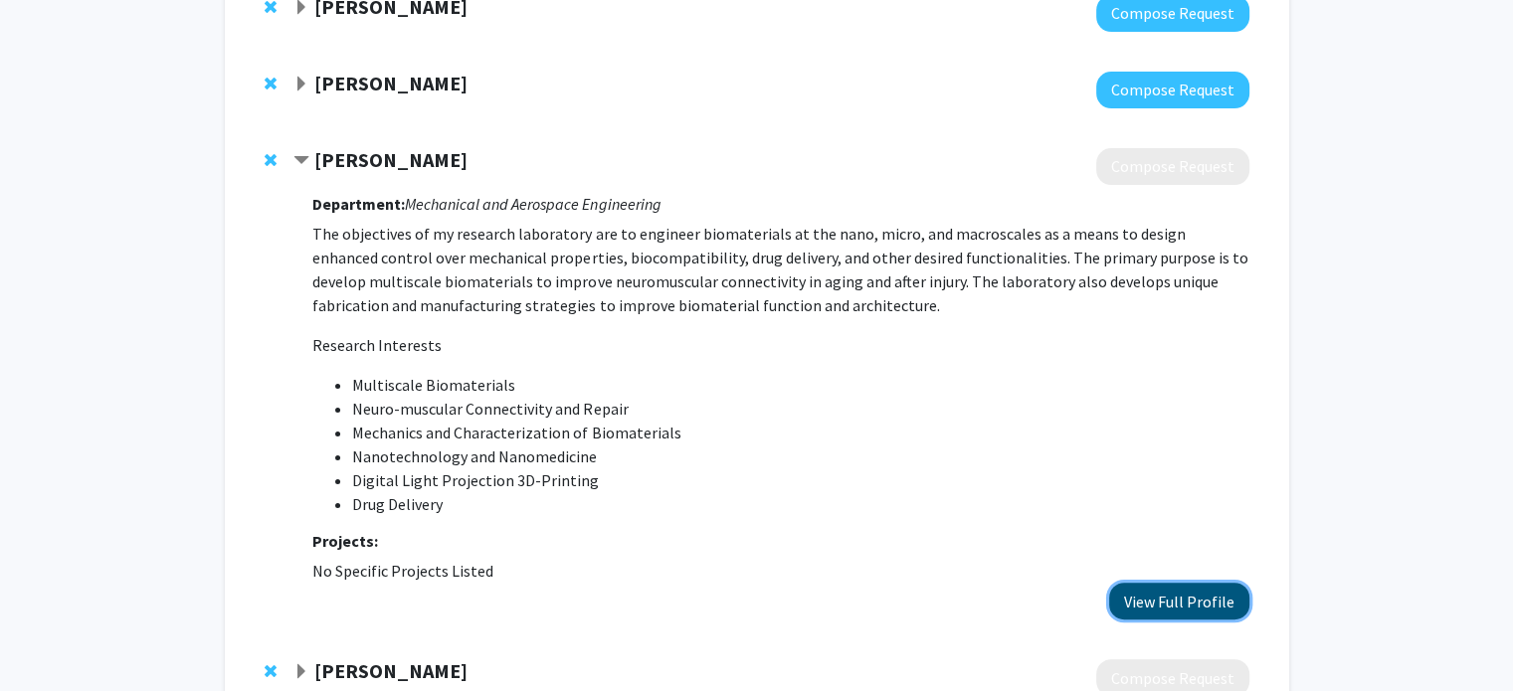
click at [1192, 606] on button "View Full Profile" at bounding box center [1179, 601] width 140 height 37
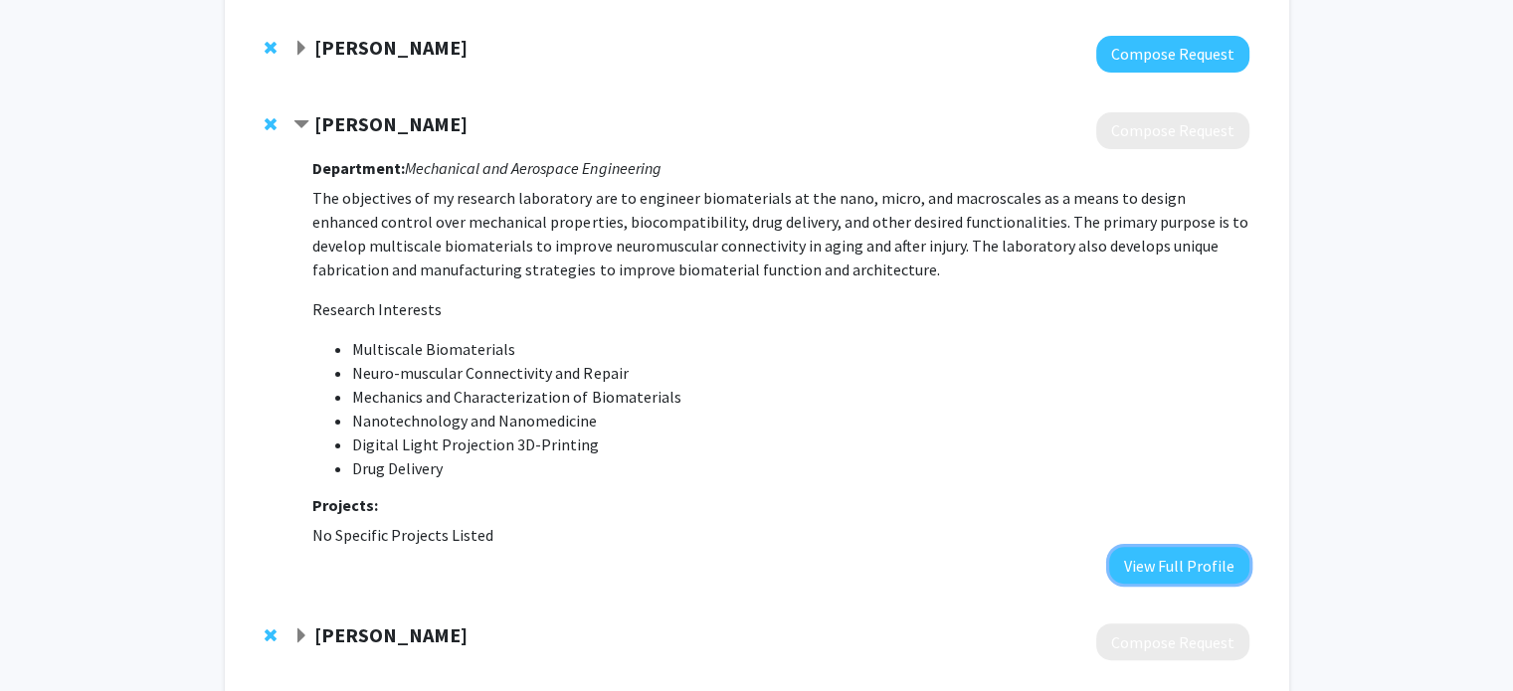
scroll to position [497, 0]
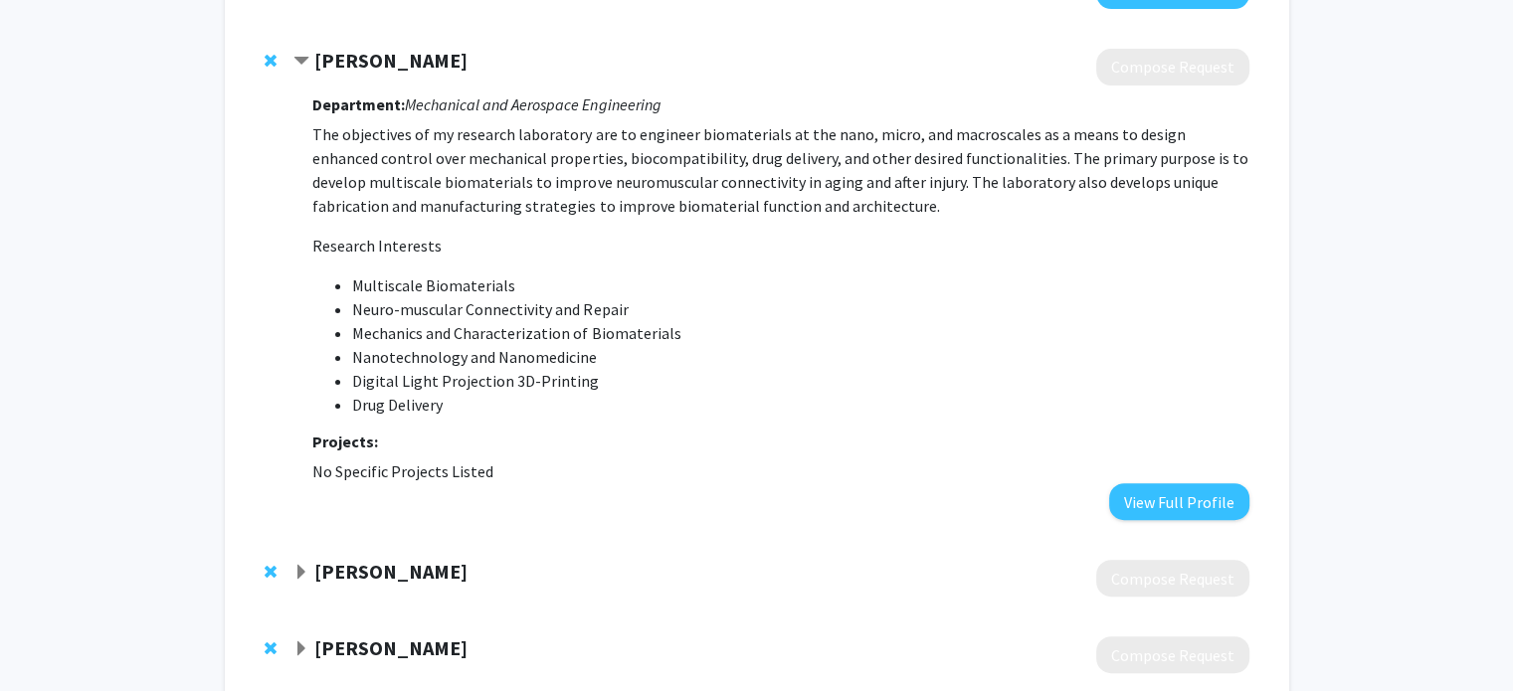
click at [299, 60] on span "Contract Jonathan Zuidema Bookmark" at bounding box center [301, 62] width 16 height 16
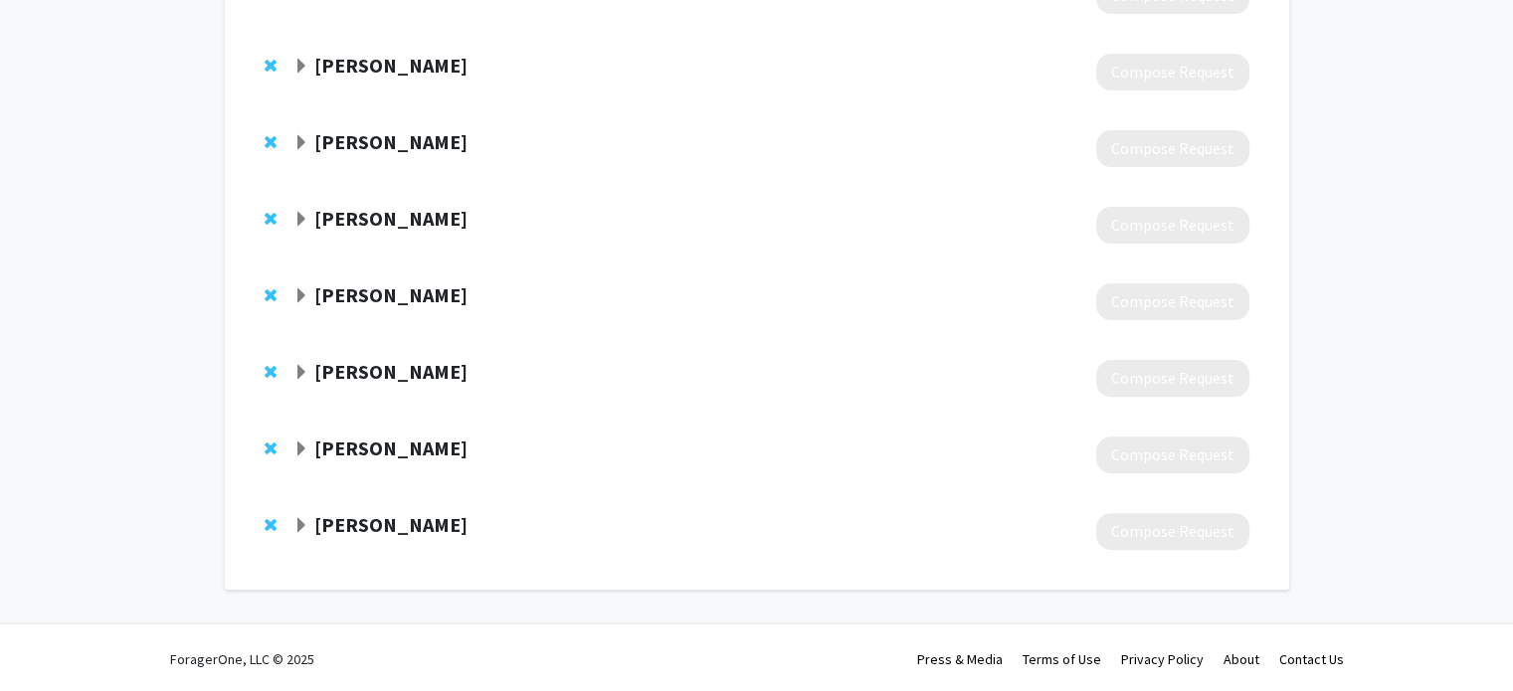
scroll to position [571, 0]
click at [310, 373] on div "[PERSON_NAME]" at bounding box center [508, 370] width 430 height 25
click at [297, 363] on span "Expand Caigang Zhu Bookmark" at bounding box center [301, 371] width 16 height 16
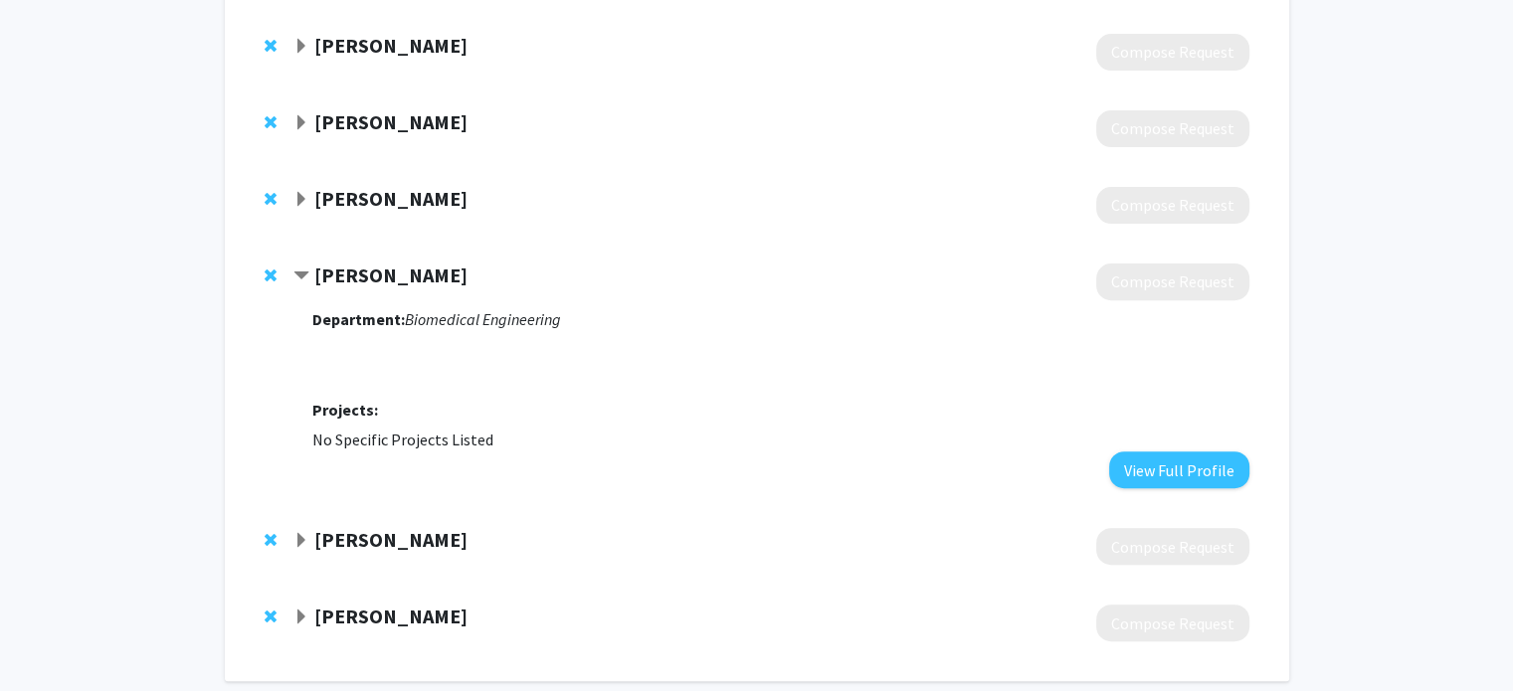
scroll to position [670, 0]
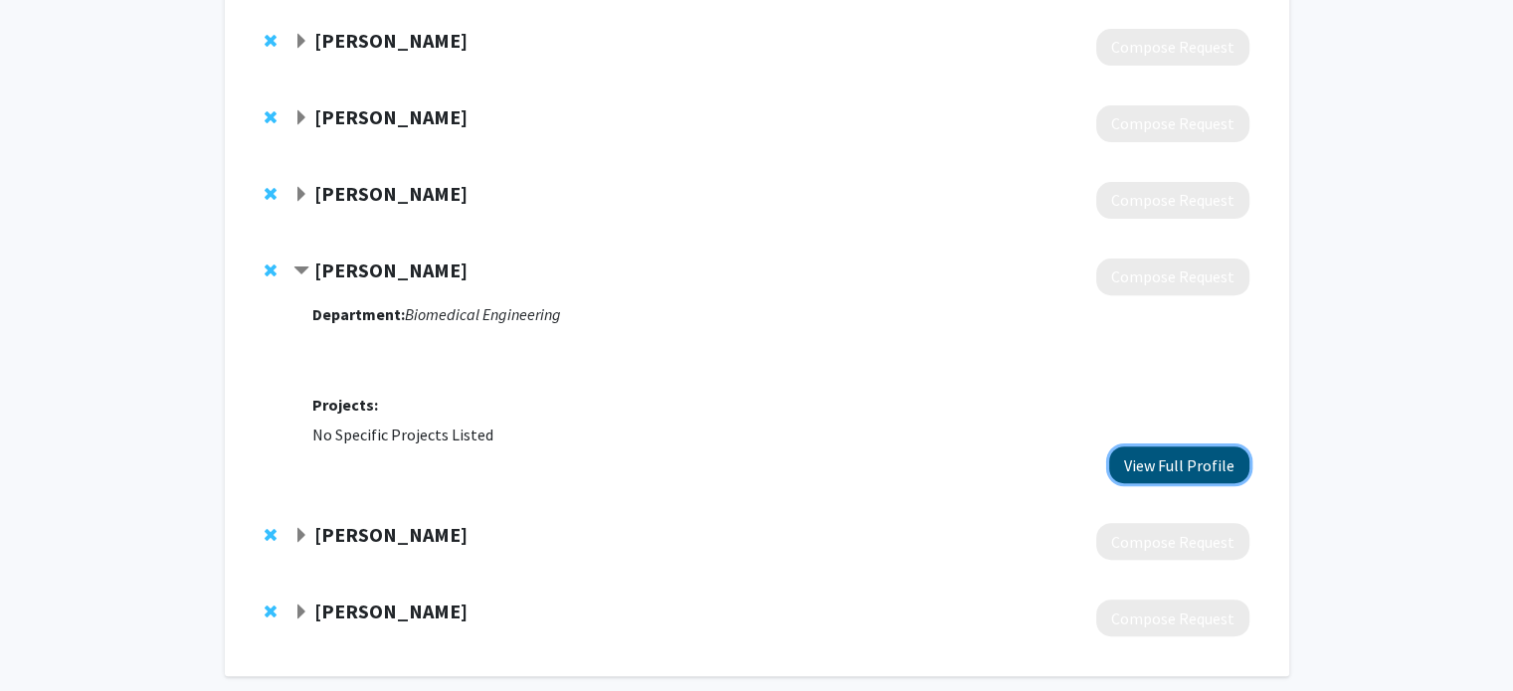
click at [1167, 463] on button "View Full Profile" at bounding box center [1179, 465] width 140 height 37
click at [296, 540] on span "Expand Sridhar Sunderam Bookmark" at bounding box center [301, 536] width 16 height 16
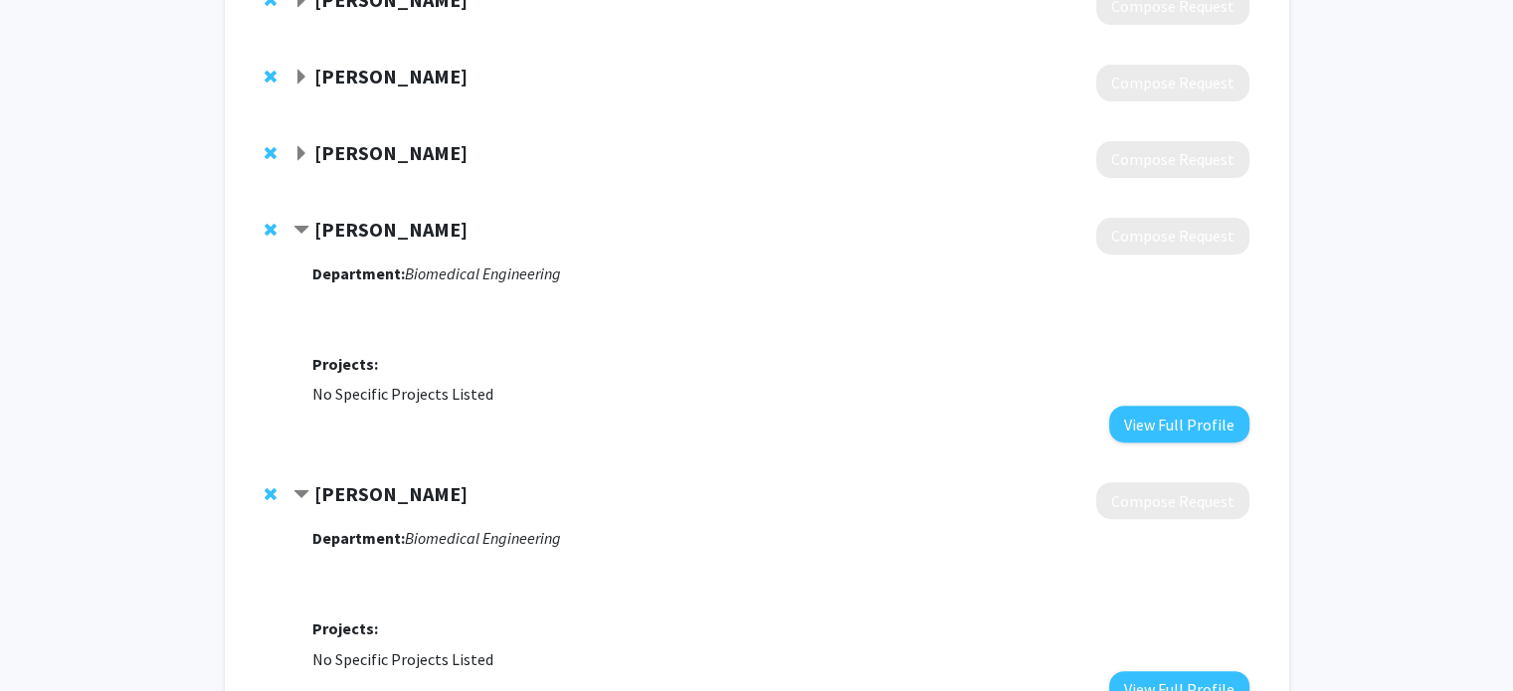
scroll to position [869, 0]
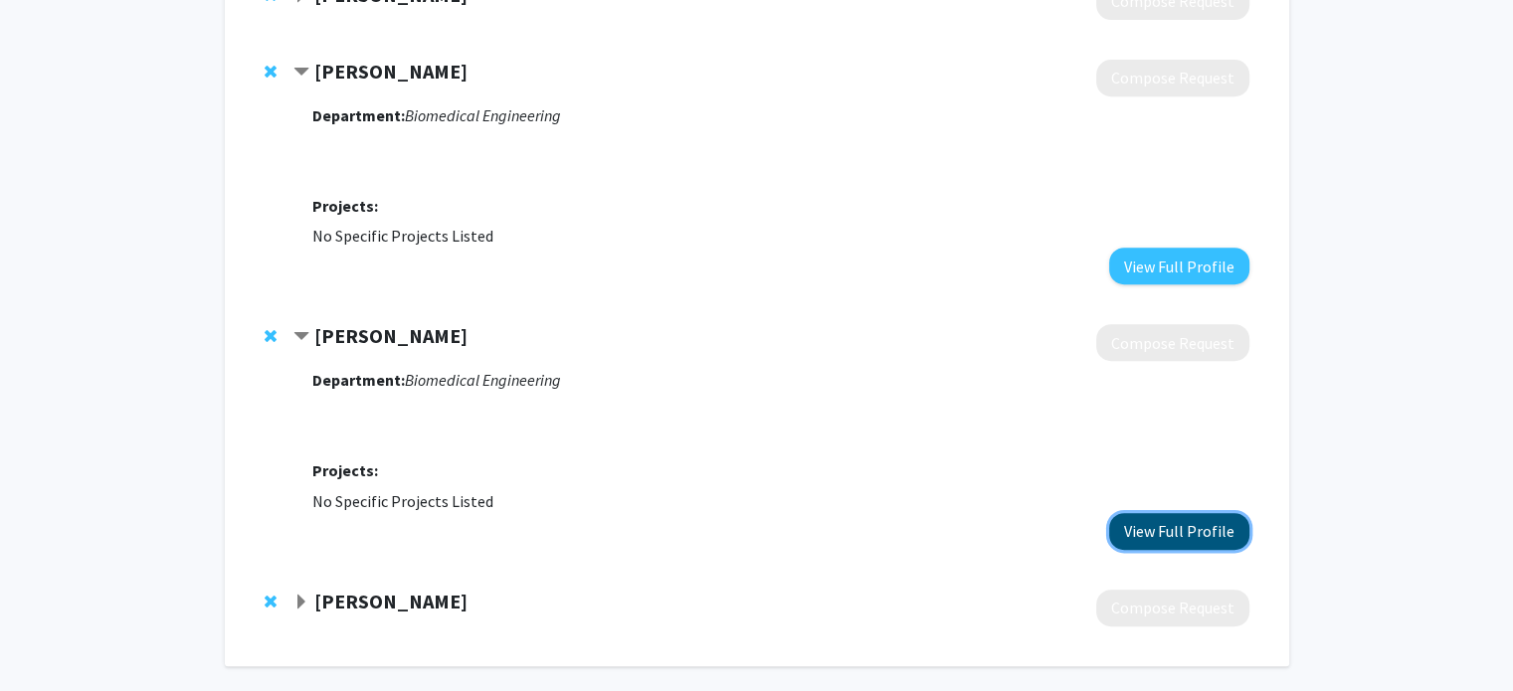
click at [1138, 531] on button "View Full Profile" at bounding box center [1179, 531] width 140 height 37
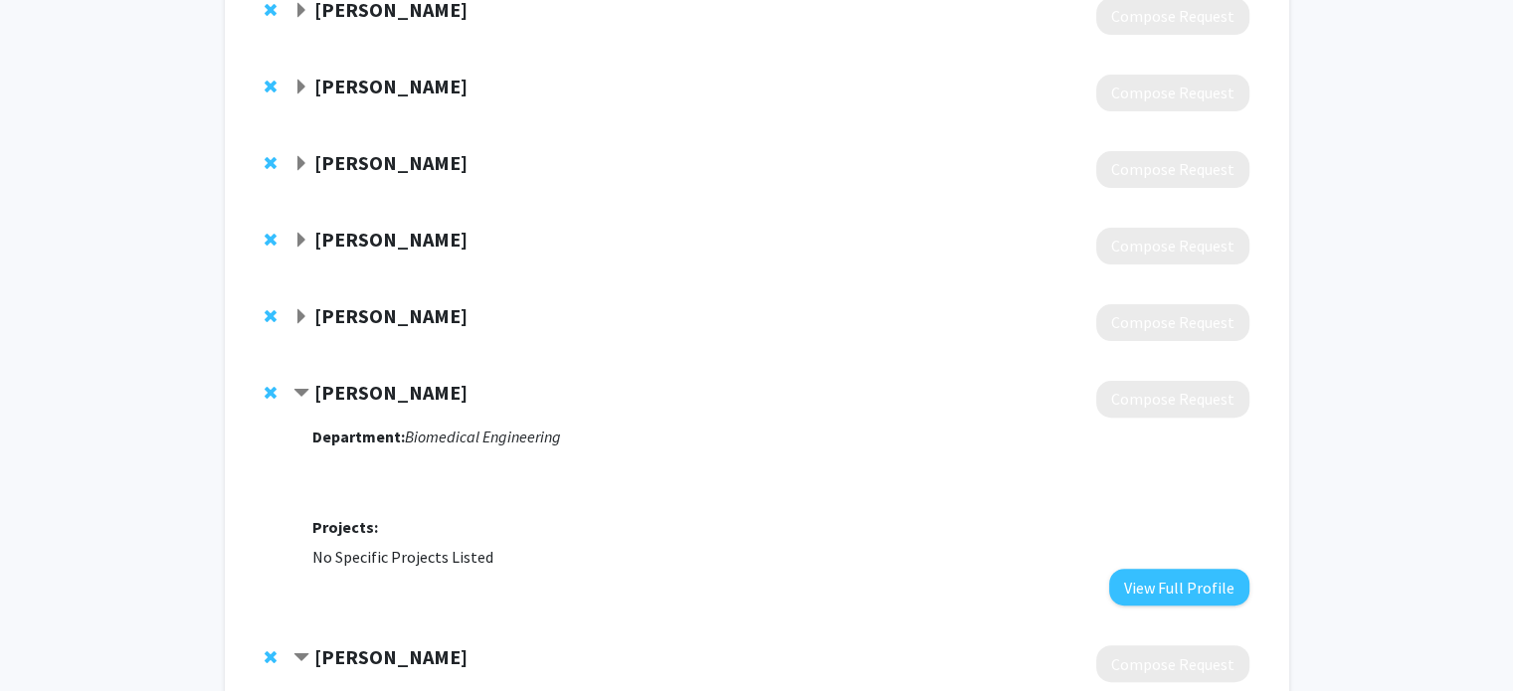
scroll to position [372, 0]
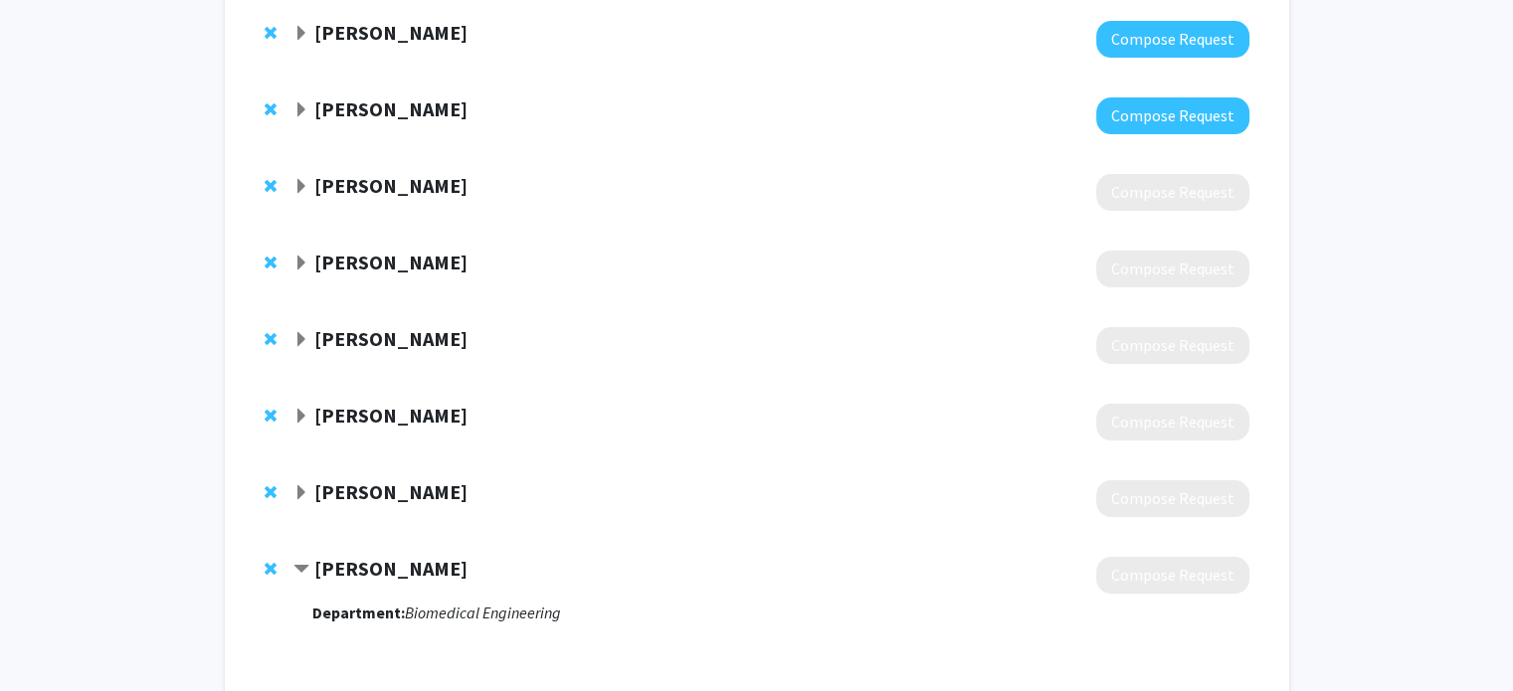
click at [304, 186] on span "Expand Jonathan Zuidema Bookmark" at bounding box center [301, 187] width 16 height 16
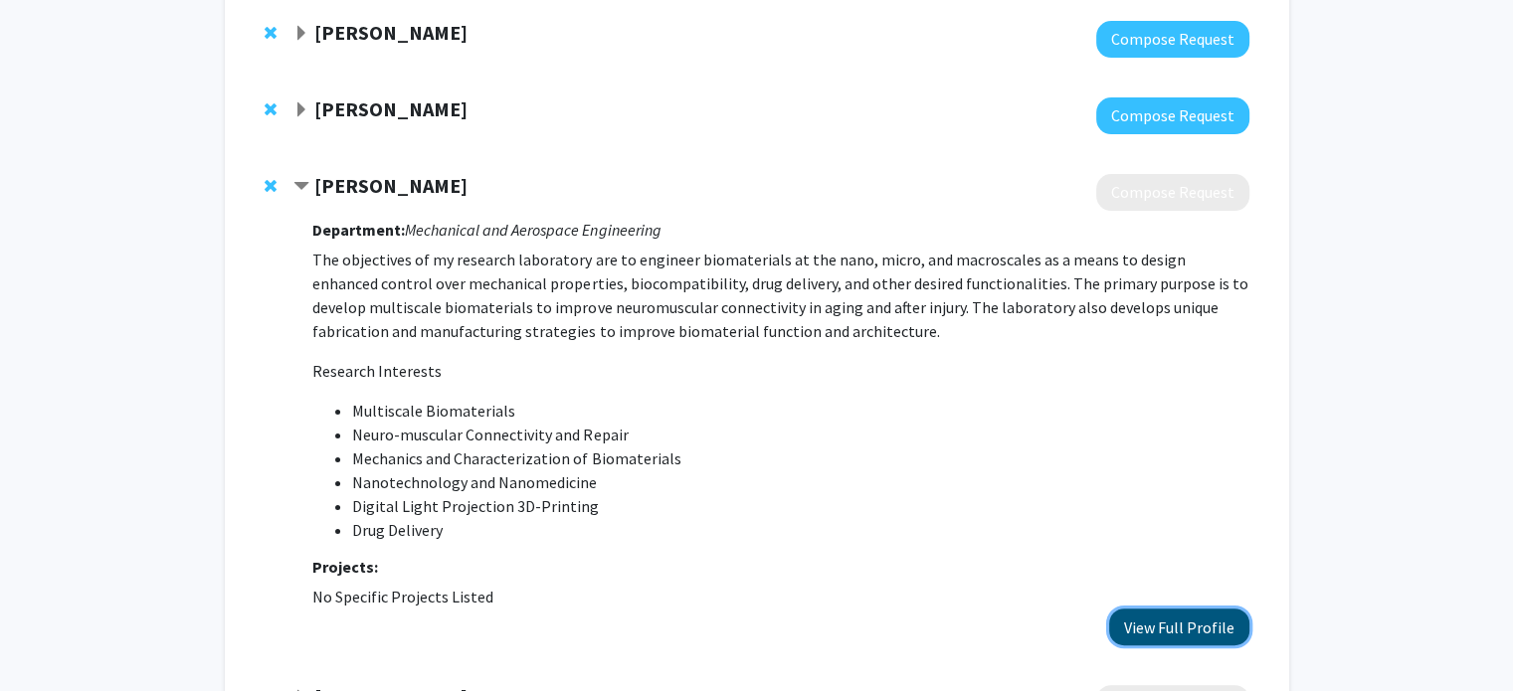
click at [1153, 618] on button "View Full Profile" at bounding box center [1179, 627] width 140 height 37
click at [310, 180] on div "[PERSON_NAME]" at bounding box center [508, 186] width 430 height 25
click at [306, 184] on span "Contract Jonathan Zuidema Bookmark" at bounding box center [301, 187] width 16 height 16
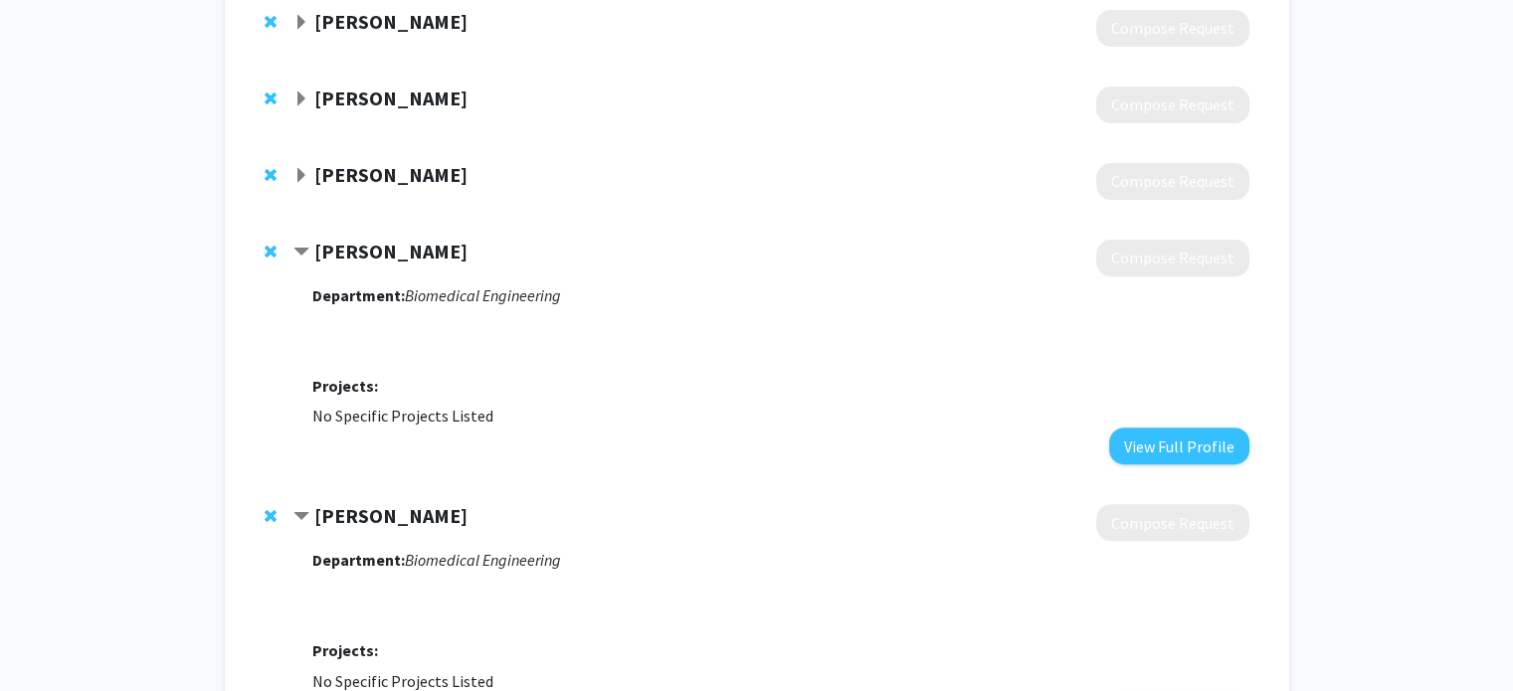
scroll to position [770, 0]
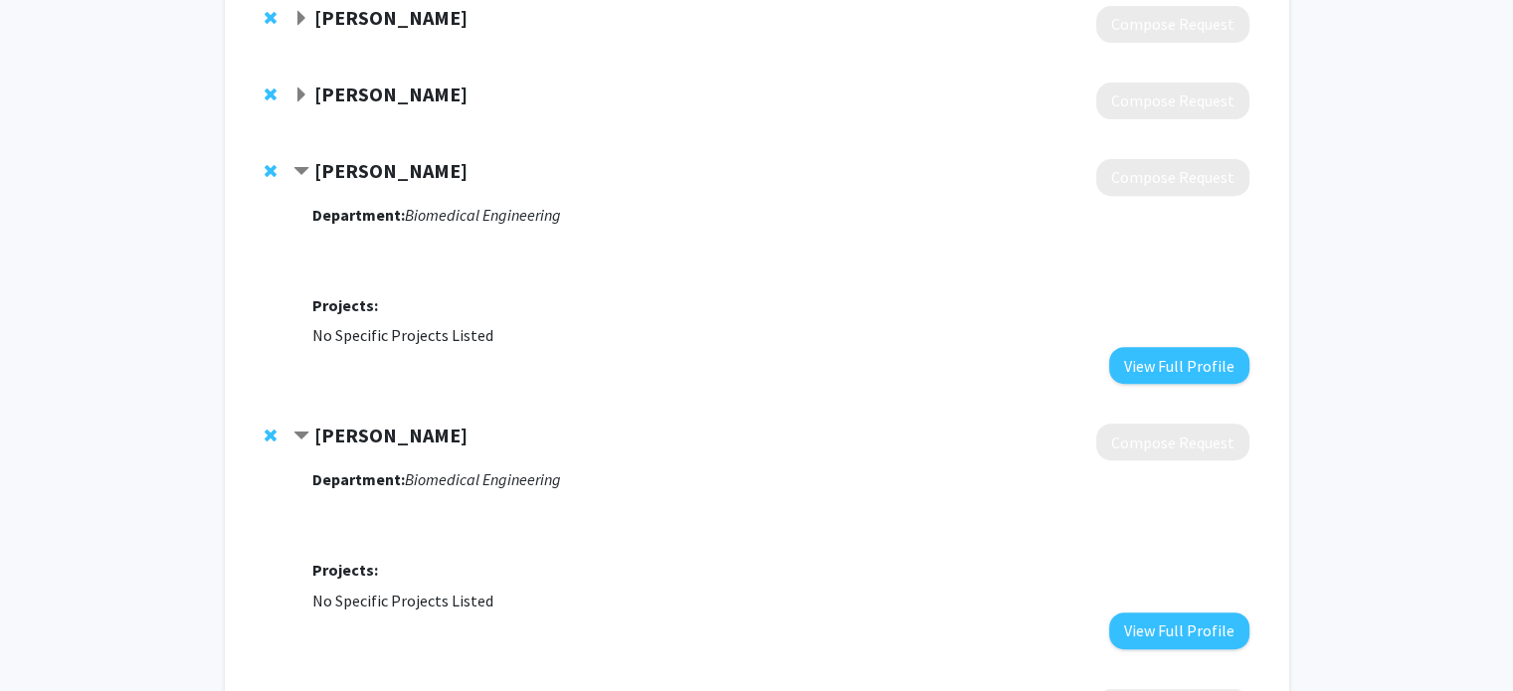
click at [304, 172] on span "Contract Caigang Zhu Bookmark" at bounding box center [301, 172] width 16 height 16
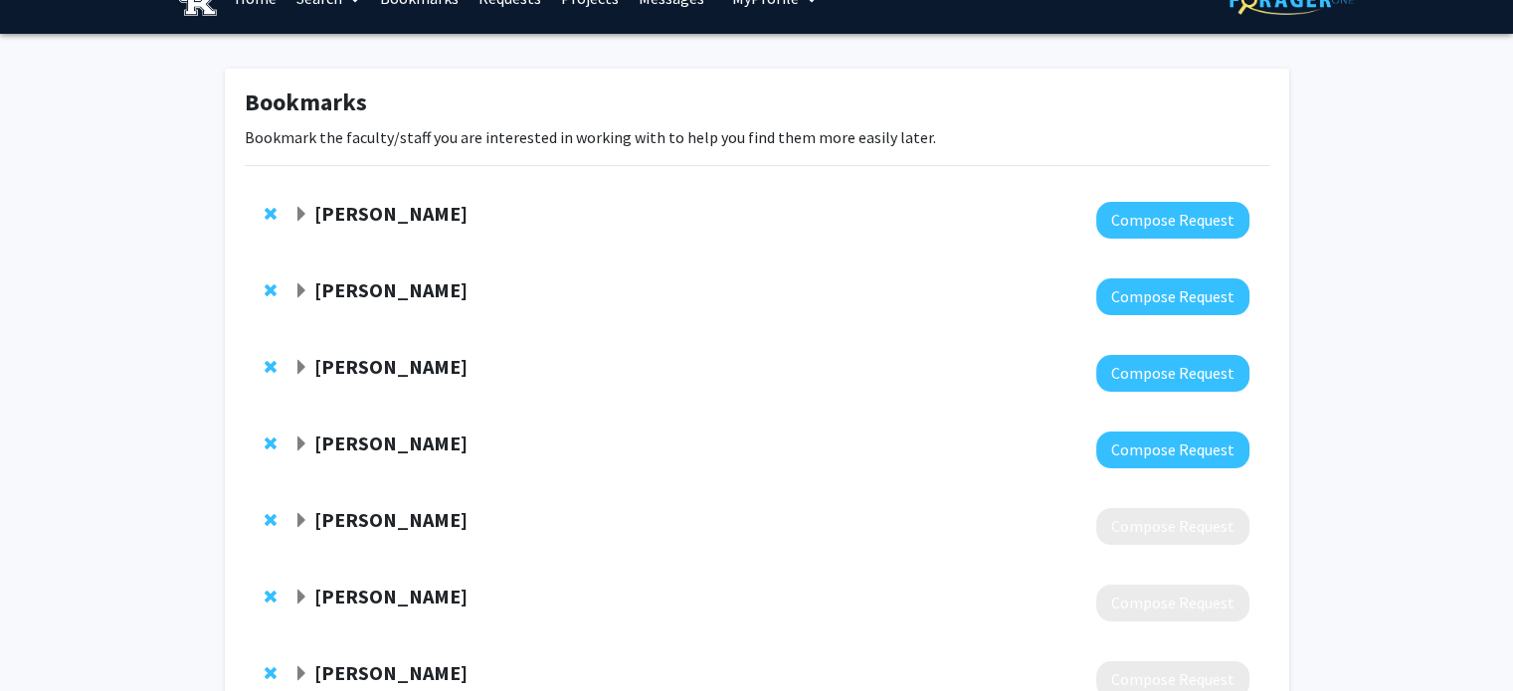
scroll to position [99, 0]
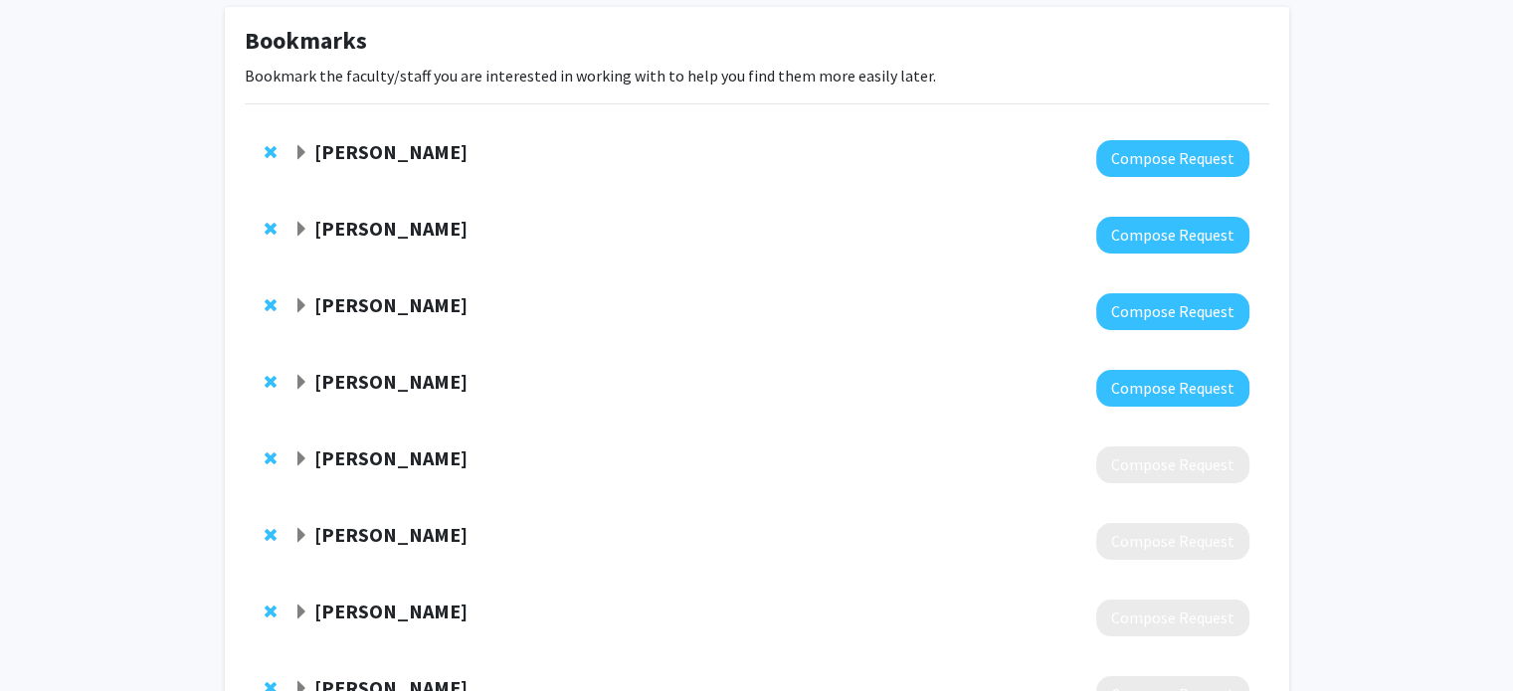
click at [310, 373] on div "Minjae Kim" at bounding box center [508, 382] width 430 height 25
click at [299, 380] on span "Expand Minjae Kim Bookmark" at bounding box center [301, 383] width 16 height 16
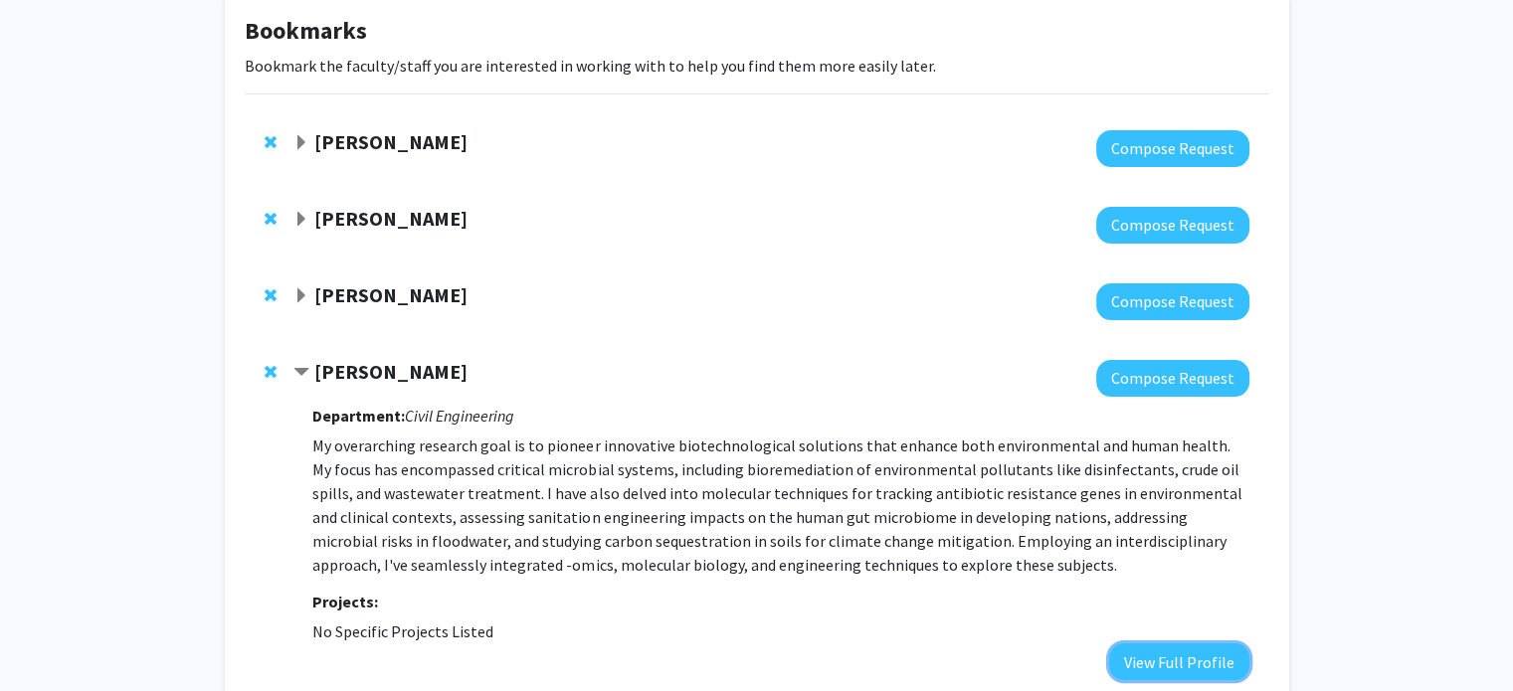
scroll to position [0, 0]
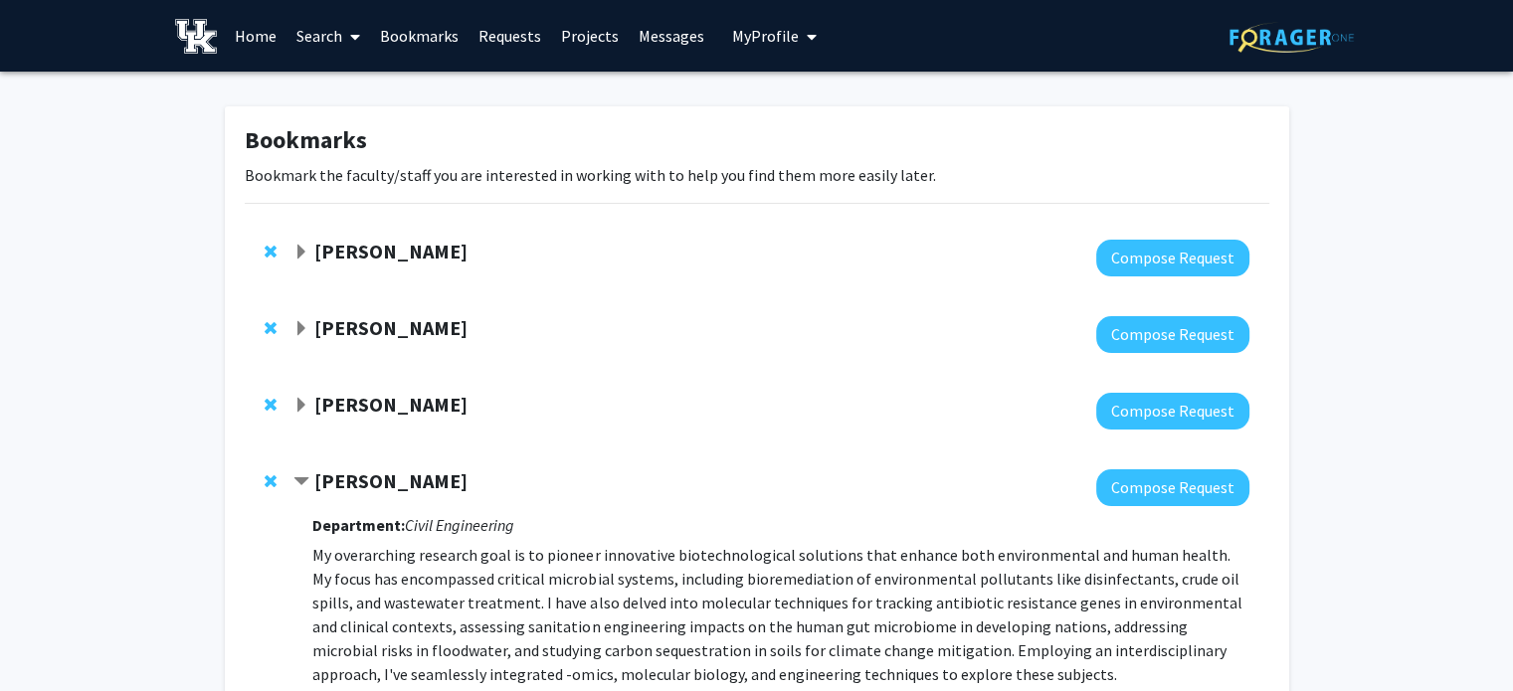
click at [302, 405] on span "Expand Hasan Poonawala Bookmark" at bounding box center [301, 406] width 16 height 16
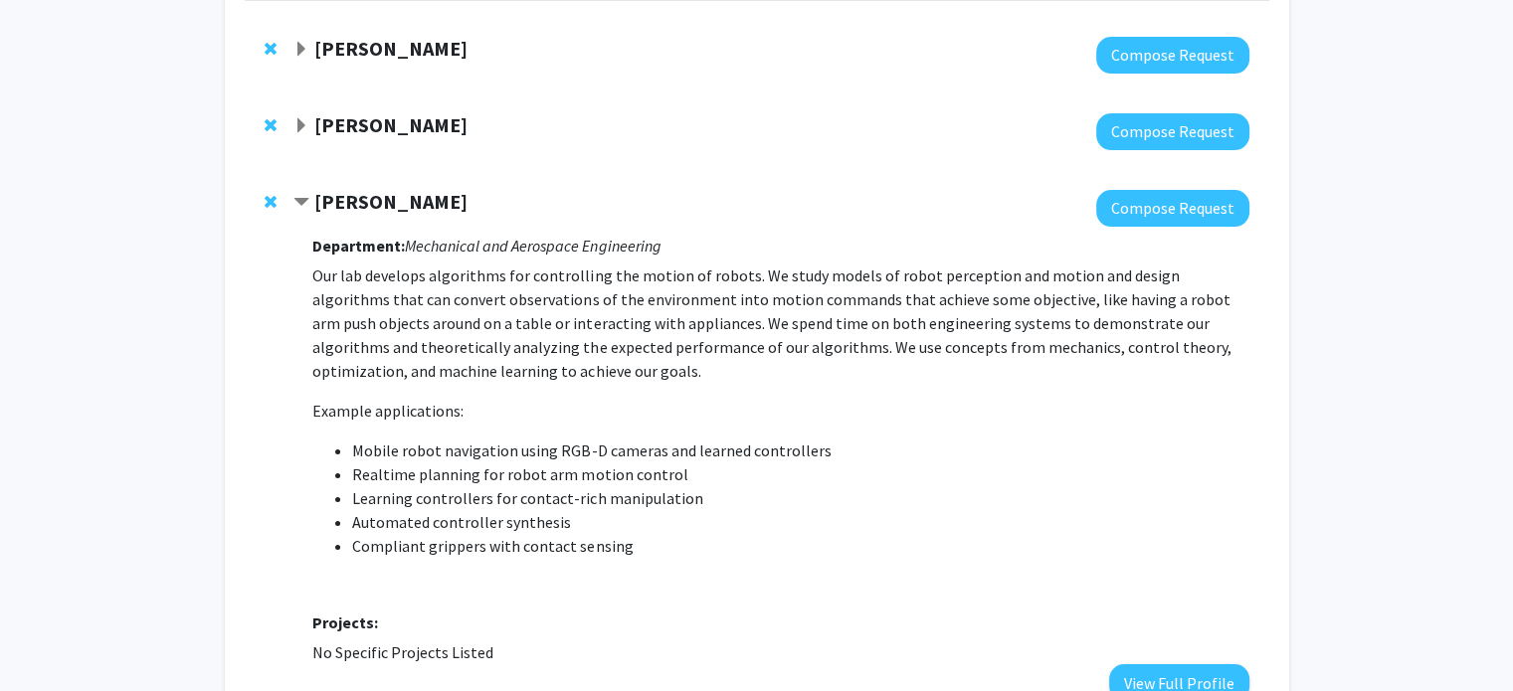
scroll to position [199, 0]
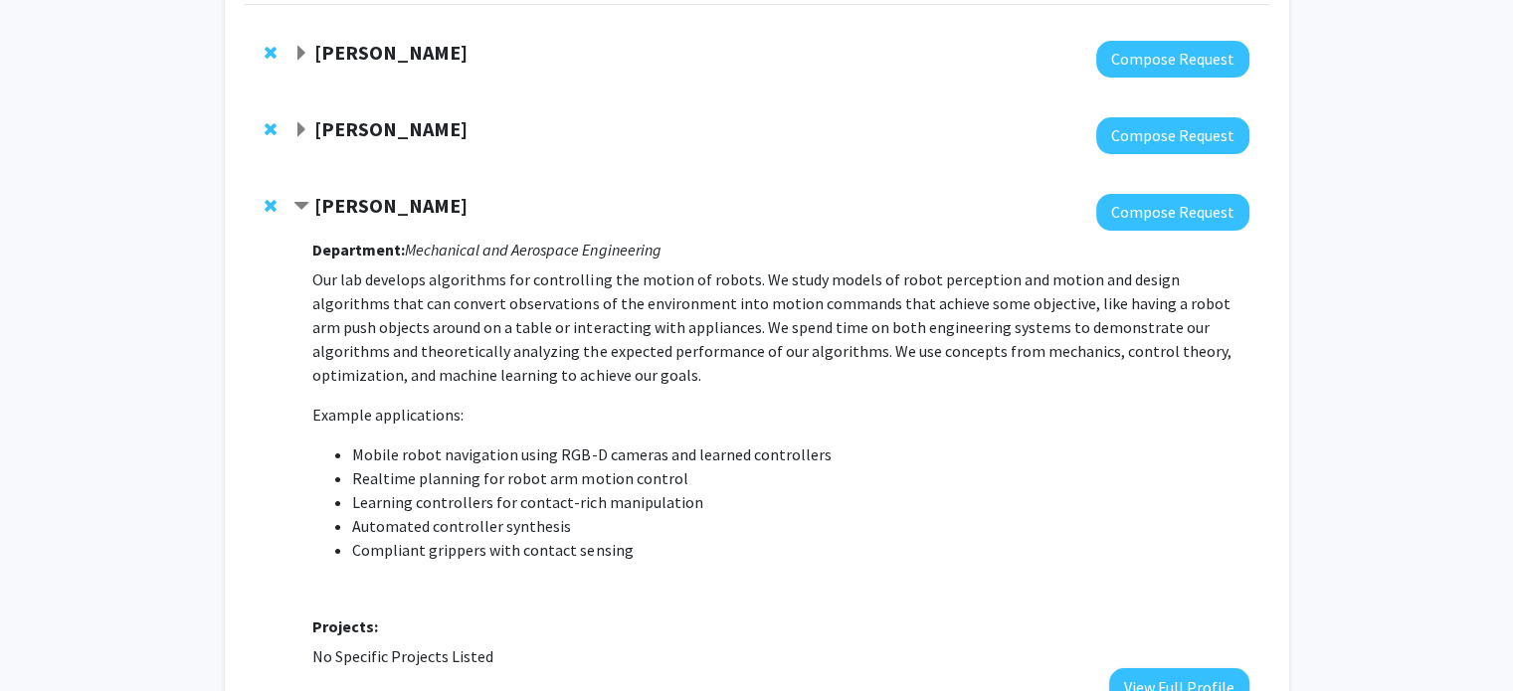
click at [300, 47] on span "Expand Kelly Pennell Bookmark" at bounding box center [301, 54] width 16 height 16
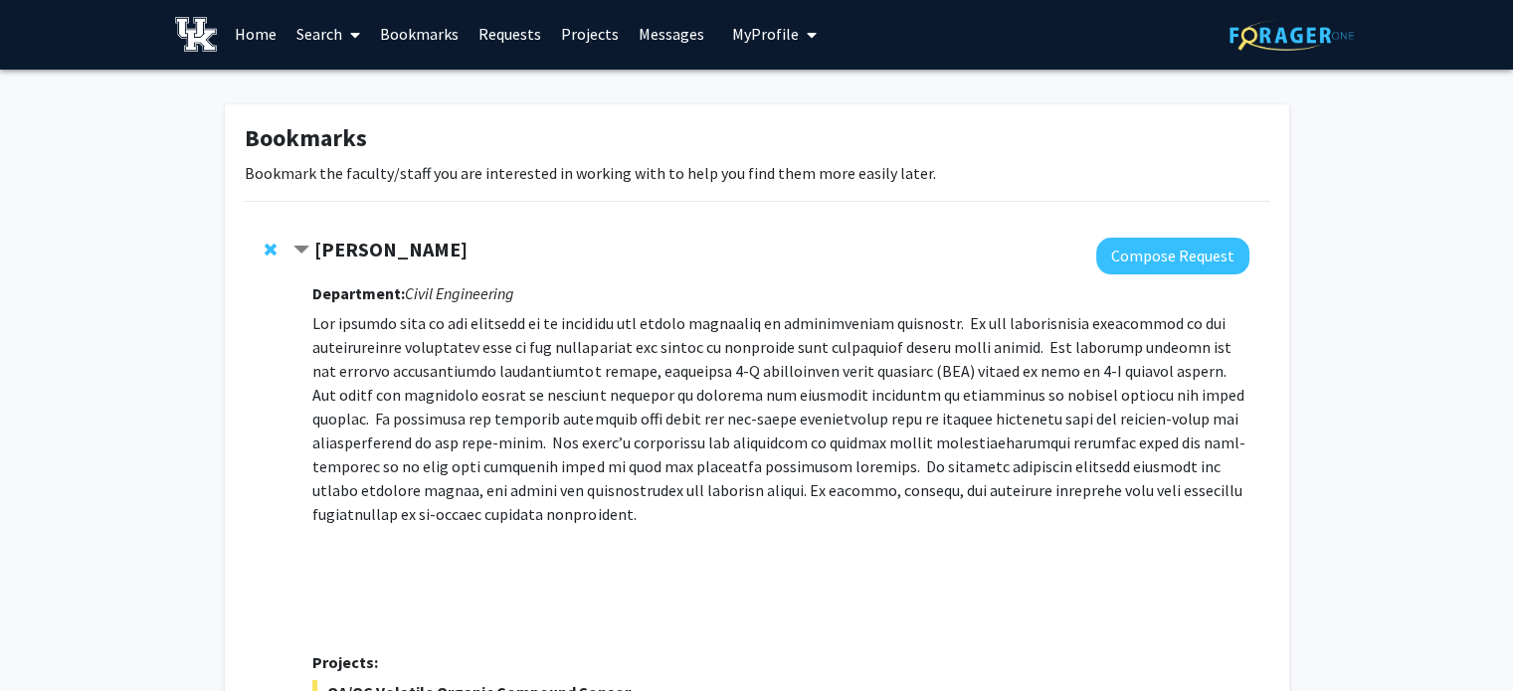
scroll to position [0, 0]
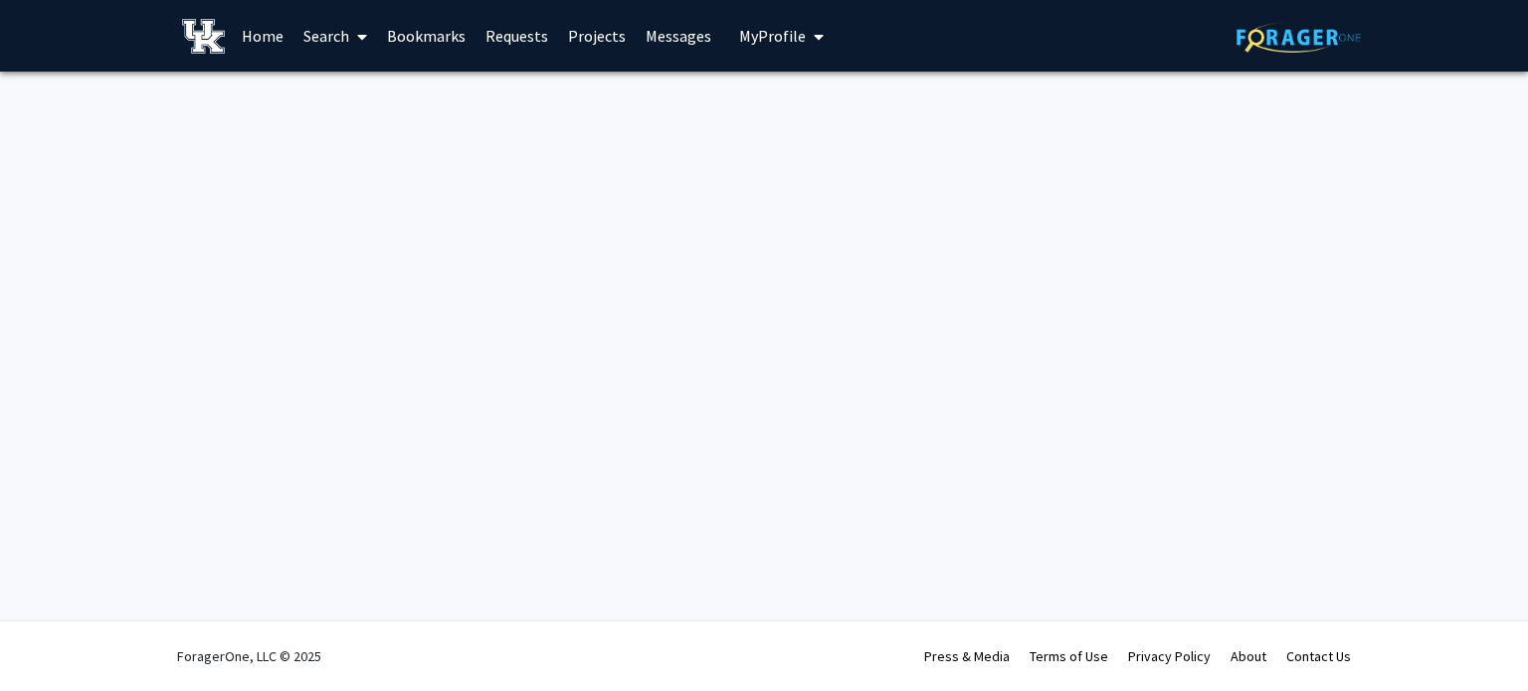
click at [306, 30] on link "Search" at bounding box center [335, 36] width 84 height 70
click at [345, 88] on span "Faculty/Staff" at bounding box center [366, 92] width 146 height 40
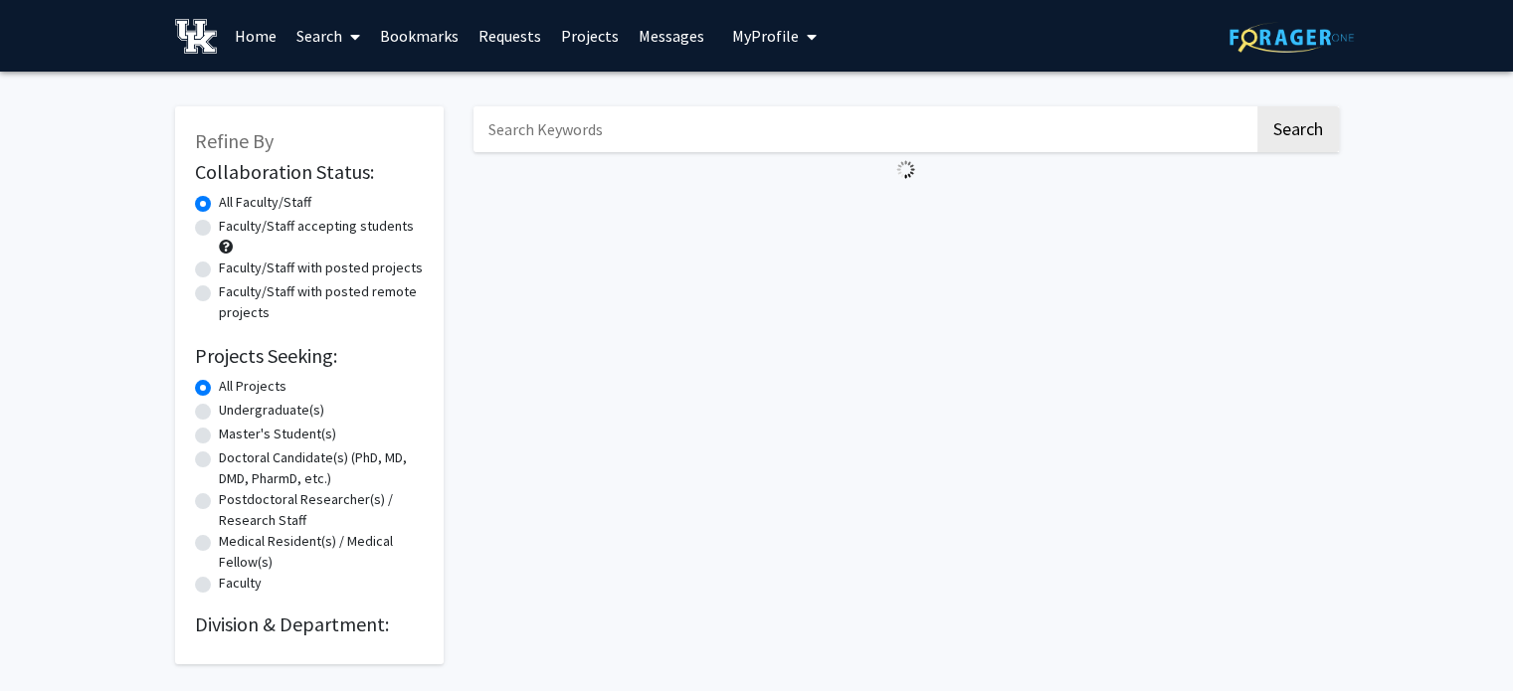
click at [561, 134] on input "Search Keywords" at bounding box center [863, 129] width 781 height 46
click at [1257, 106] on button "Search" at bounding box center [1298, 129] width 82 height 46
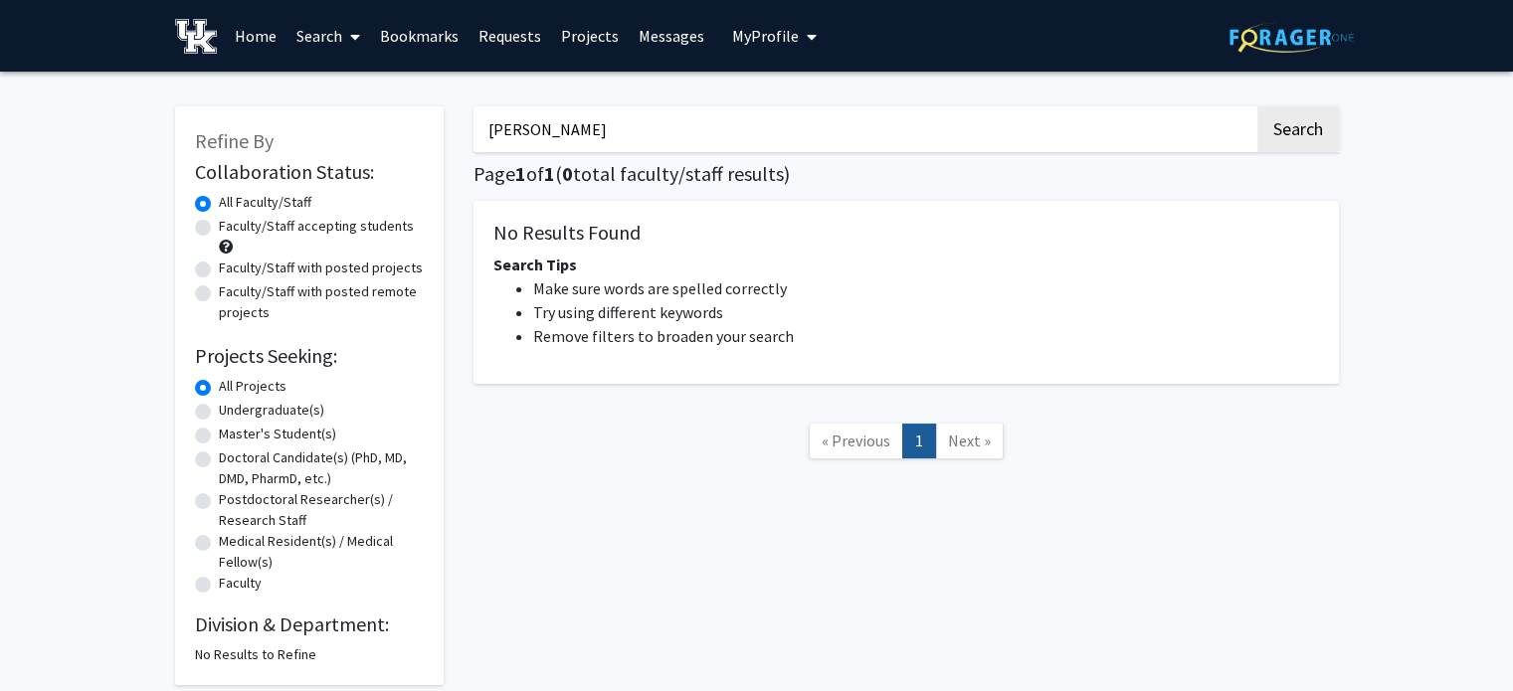
type input "[PERSON_NAME]"
click at [1257, 106] on button "Search" at bounding box center [1298, 129] width 82 height 46
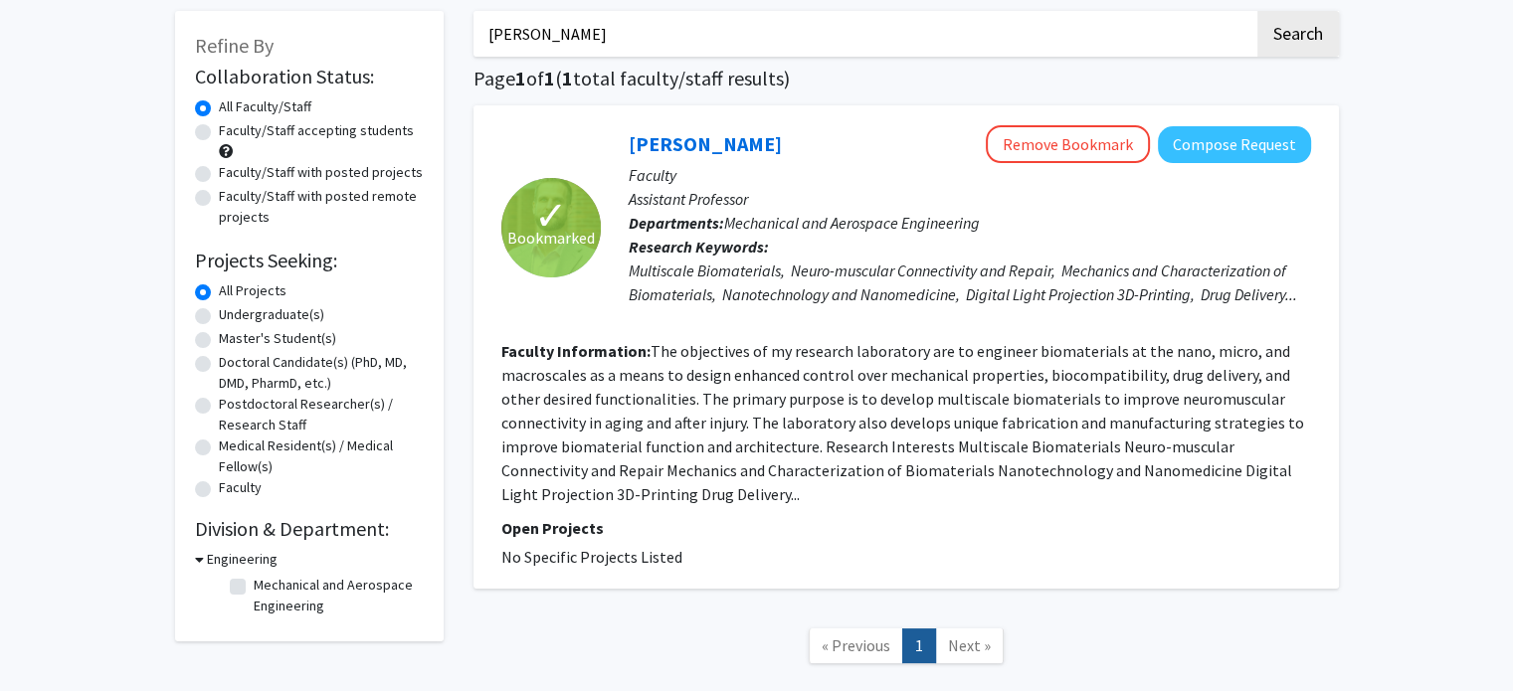
scroll to position [99, 0]
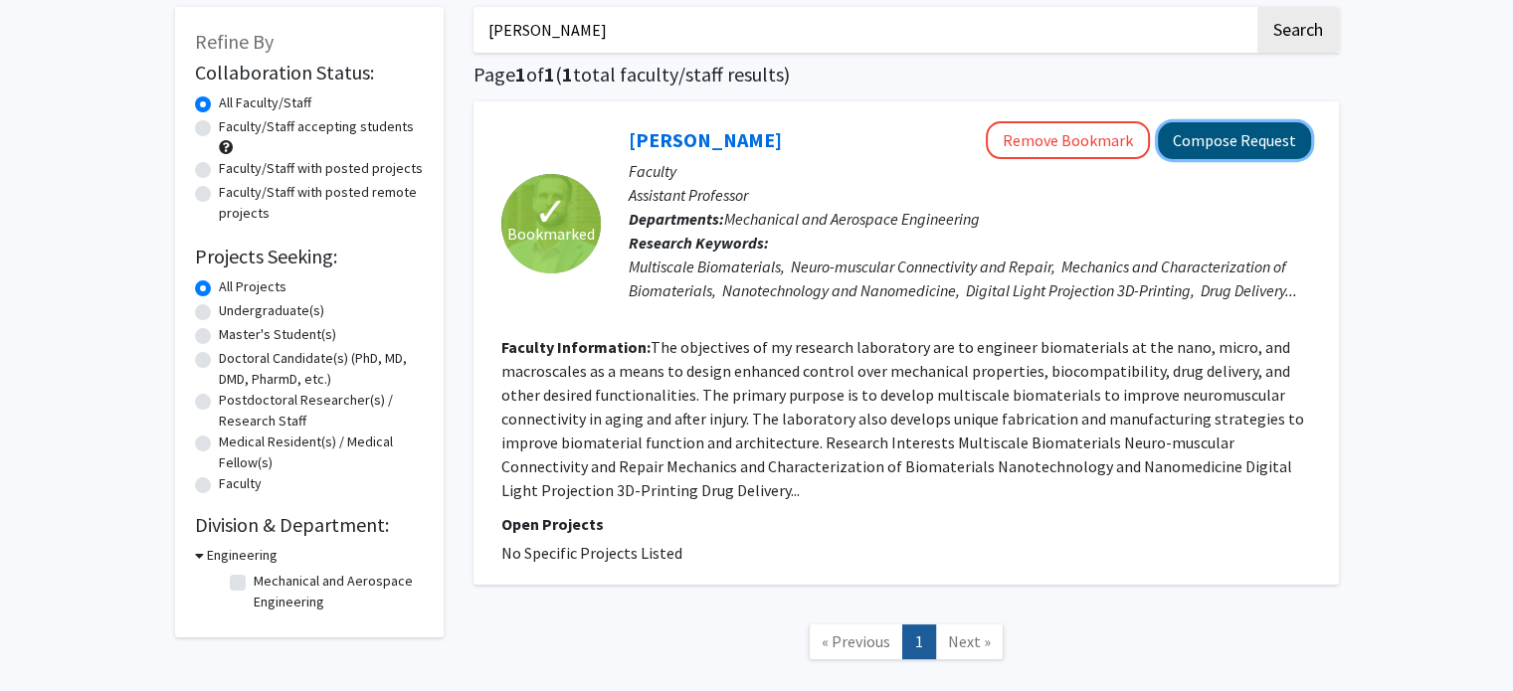
click at [1269, 150] on button "Compose Request" at bounding box center [1234, 140] width 153 height 37
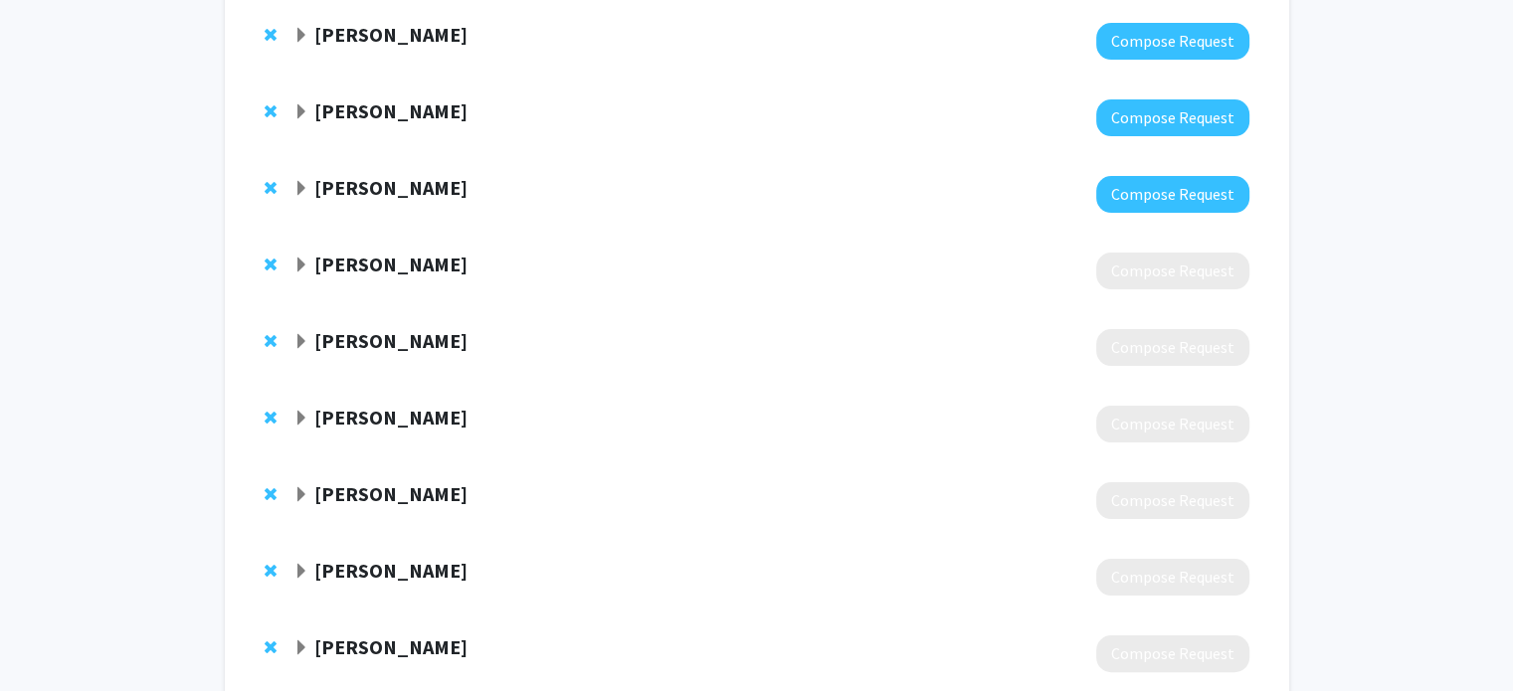
scroll to position [298, 0]
